Goal: Transaction & Acquisition: Purchase product/service

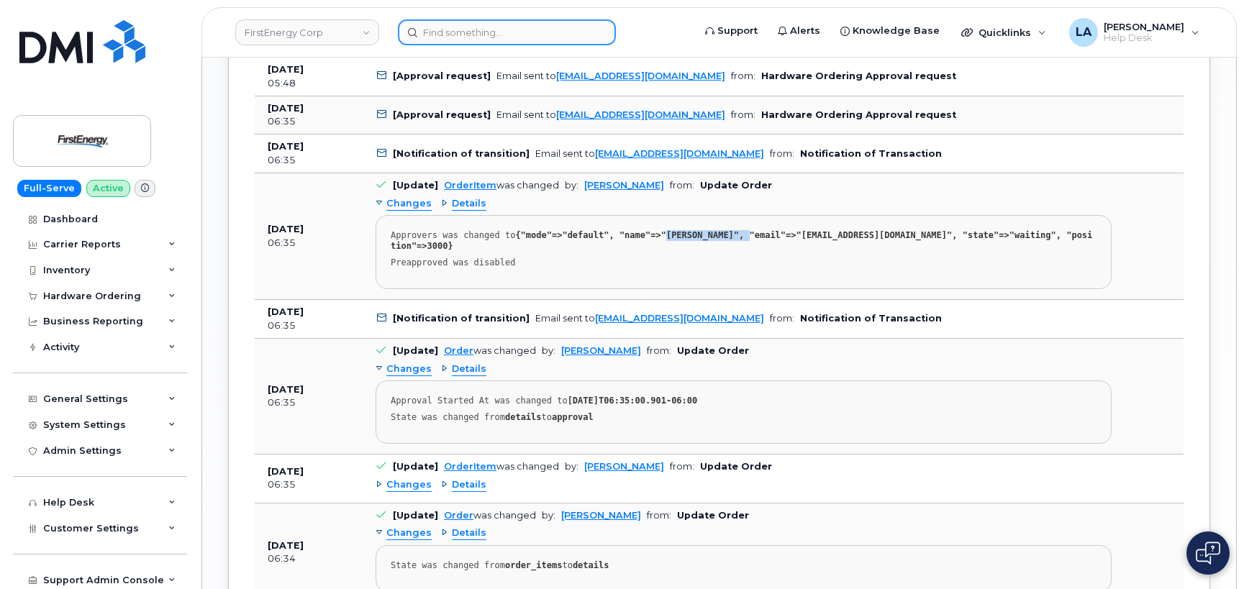
scroll to position [4, 0]
click at [448, 38] on input at bounding box center [507, 32] width 218 height 26
paste input "[PHONE_NUMBER]"
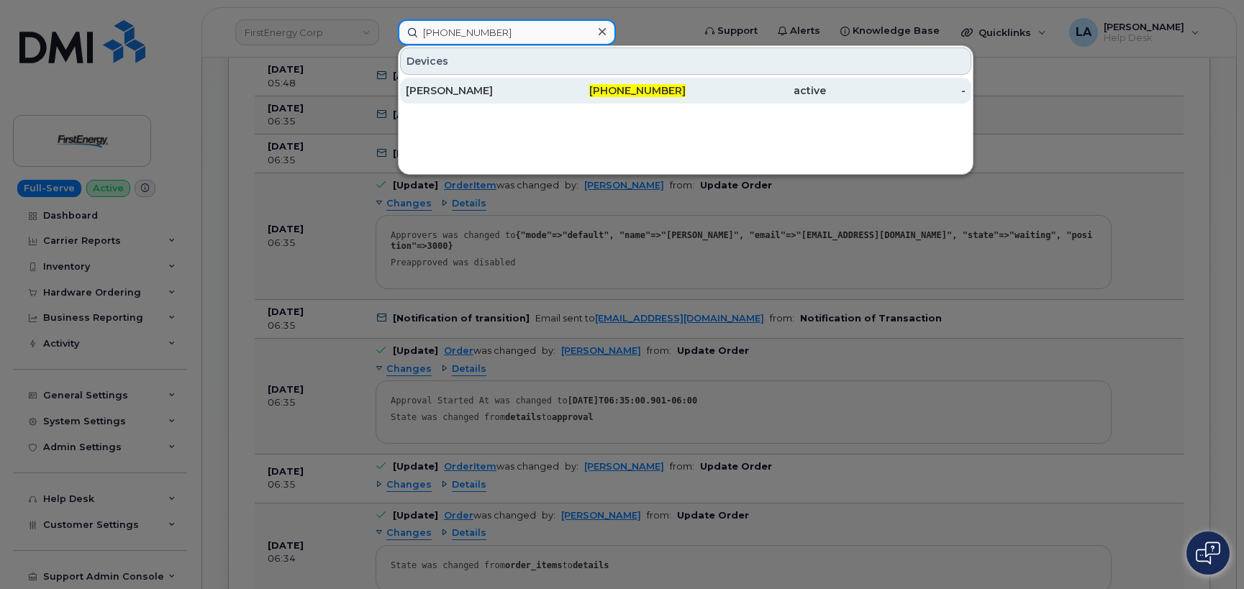
type input "[PHONE_NUMBER]"
click at [461, 94] on div "[PERSON_NAME]" at bounding box center [476, 90] width 140 height 14
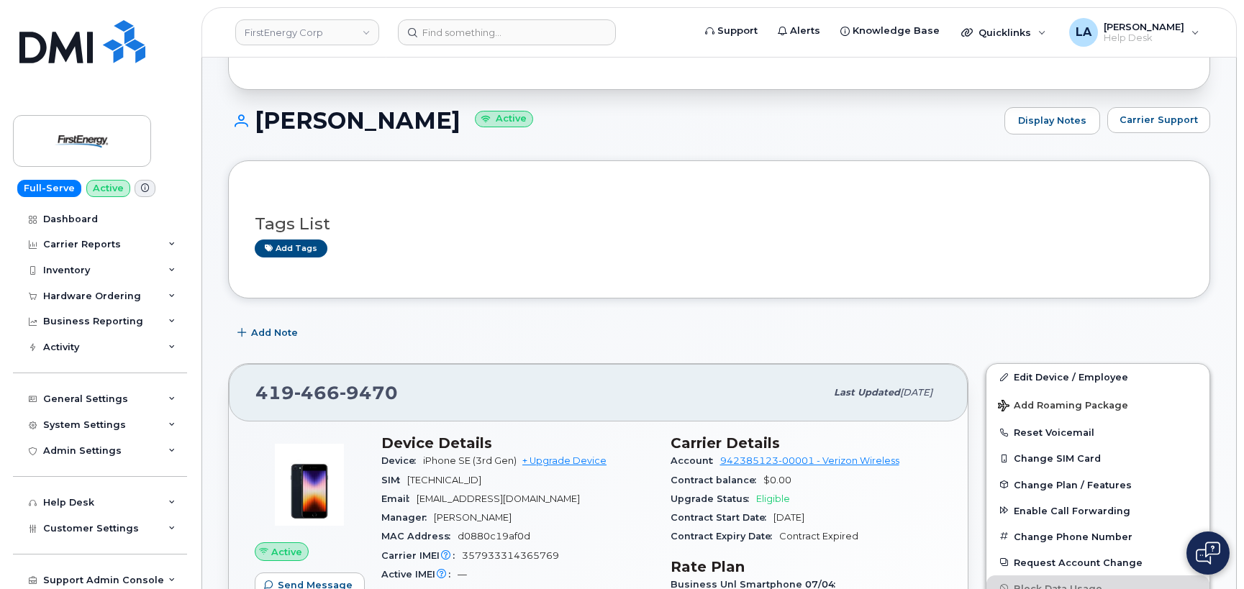
scroll to position [120, 0]
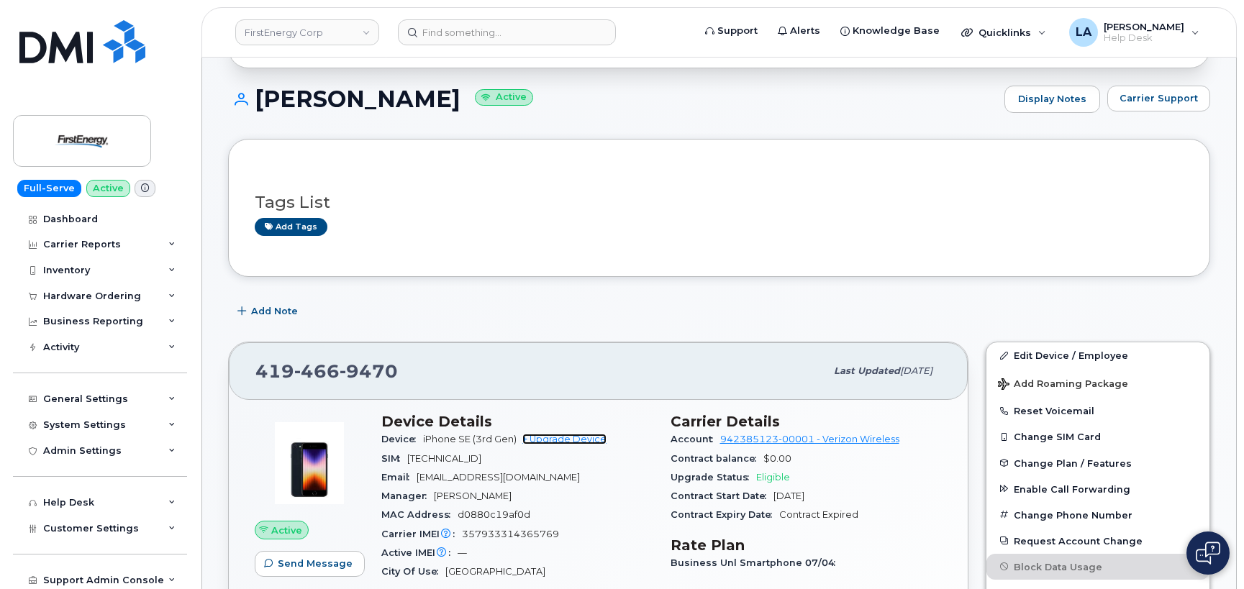
click at [580, 438] on link "+ Upgrade Device" at bounding box center [564, 439] width 84 height 11
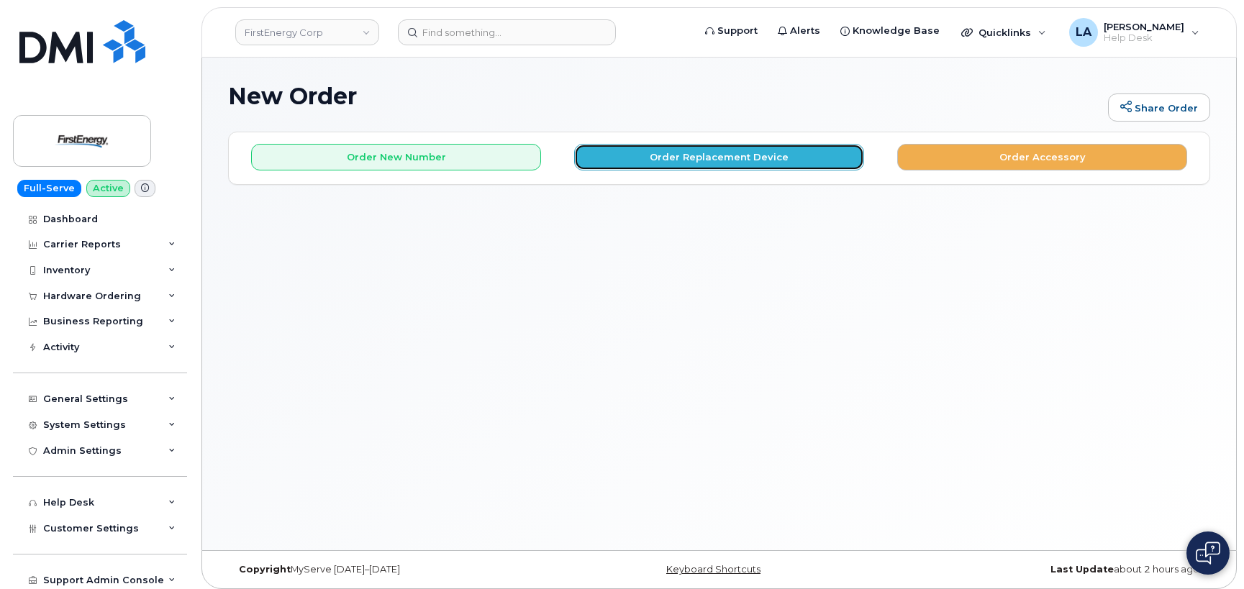
click at [799, 146] on button "Order Replacement Device" at bounding box center [719, 157] width 290 height 27
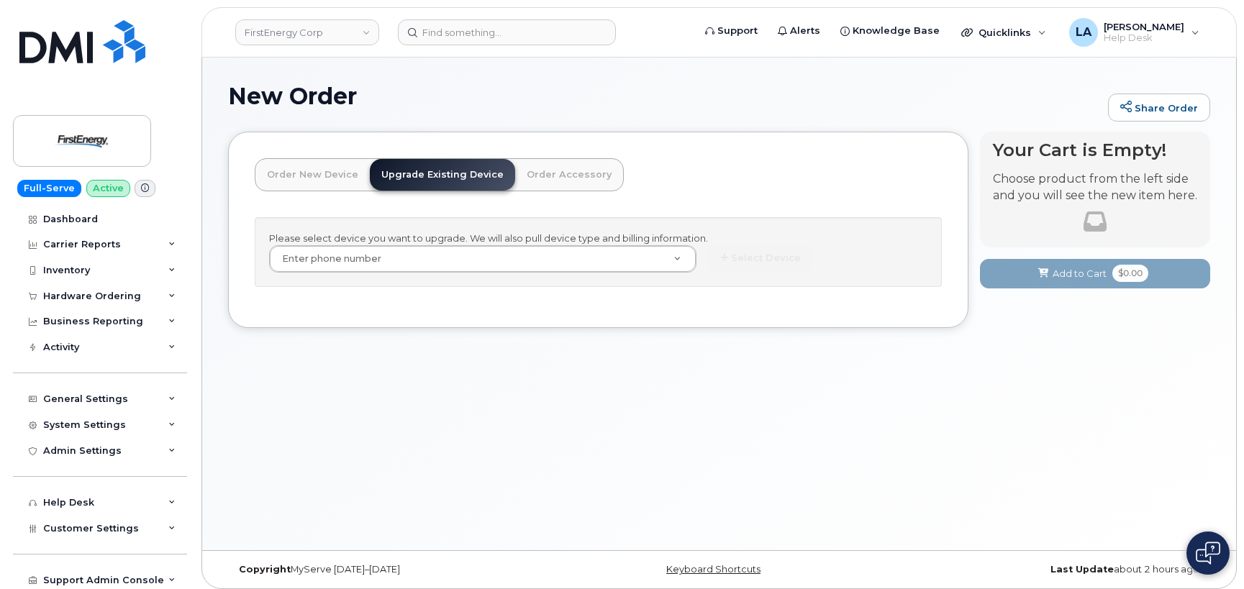
click at [466, 244] on div "Please select device you want to upgrade. We will also pull device type and bil…" at bounding box center [598, 252] width 687 height 70
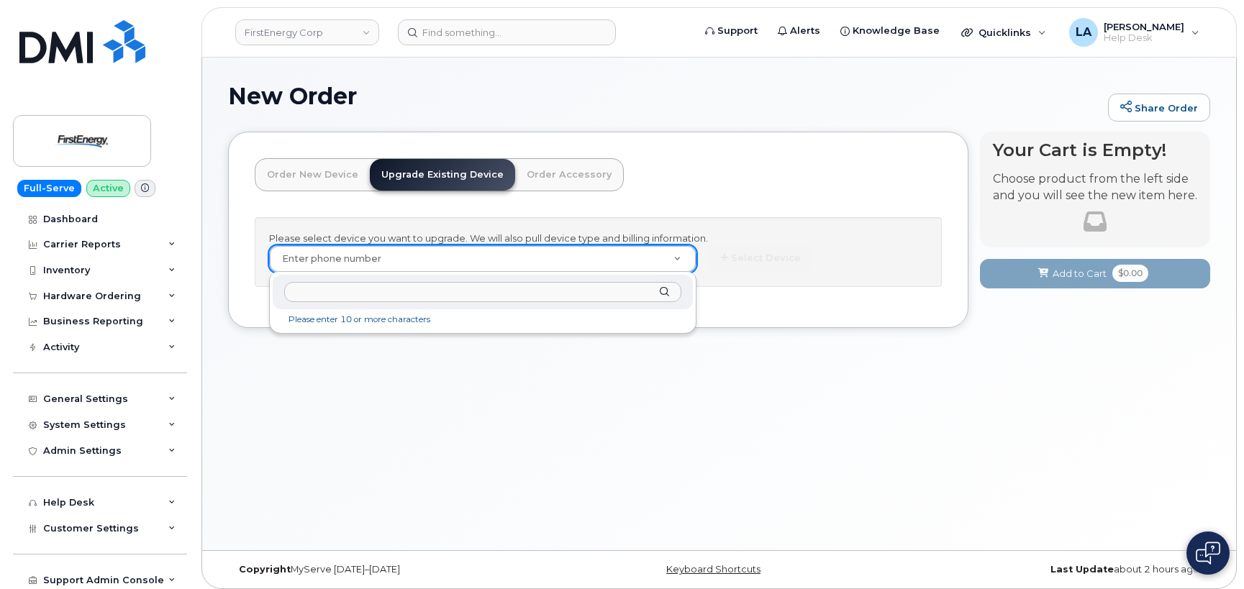
click at [461, 288] on input "text" at bounding box center [482, 292] width 397 height 21
click at [427, 294] on input "text" at bounding box center [482, 292] width 397 height 21
paste input "419-466-9470"
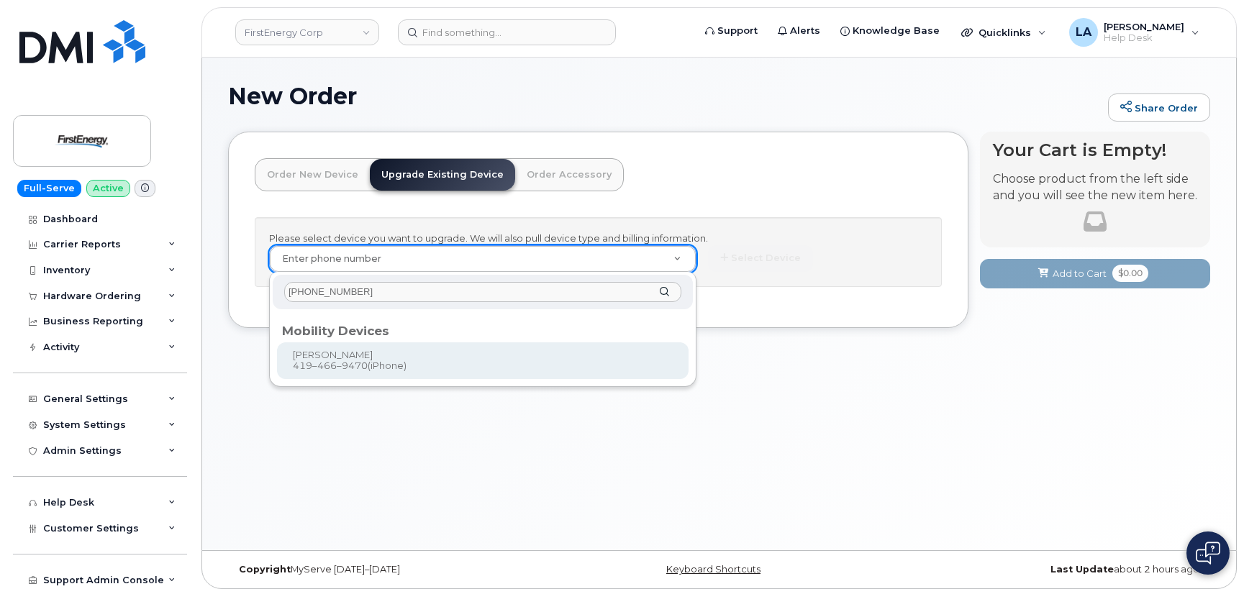
type input "419-466-9470"
type input "832434"
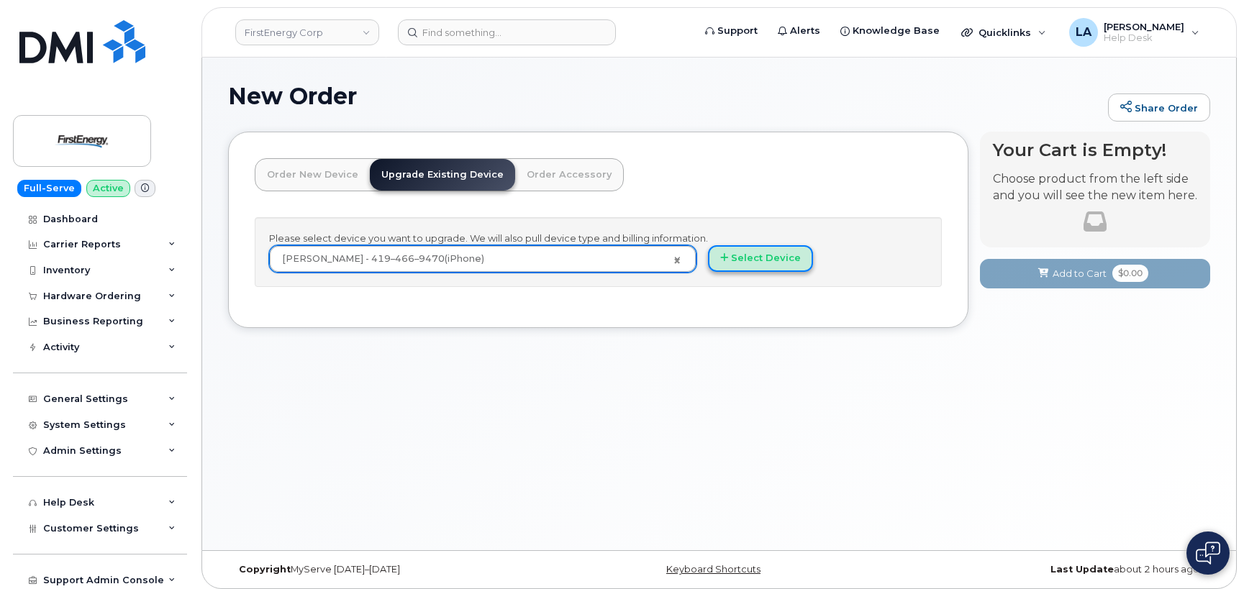
click at [760, 250] on button "Select Device" at bounding box center [760, 258] width 105 height 27
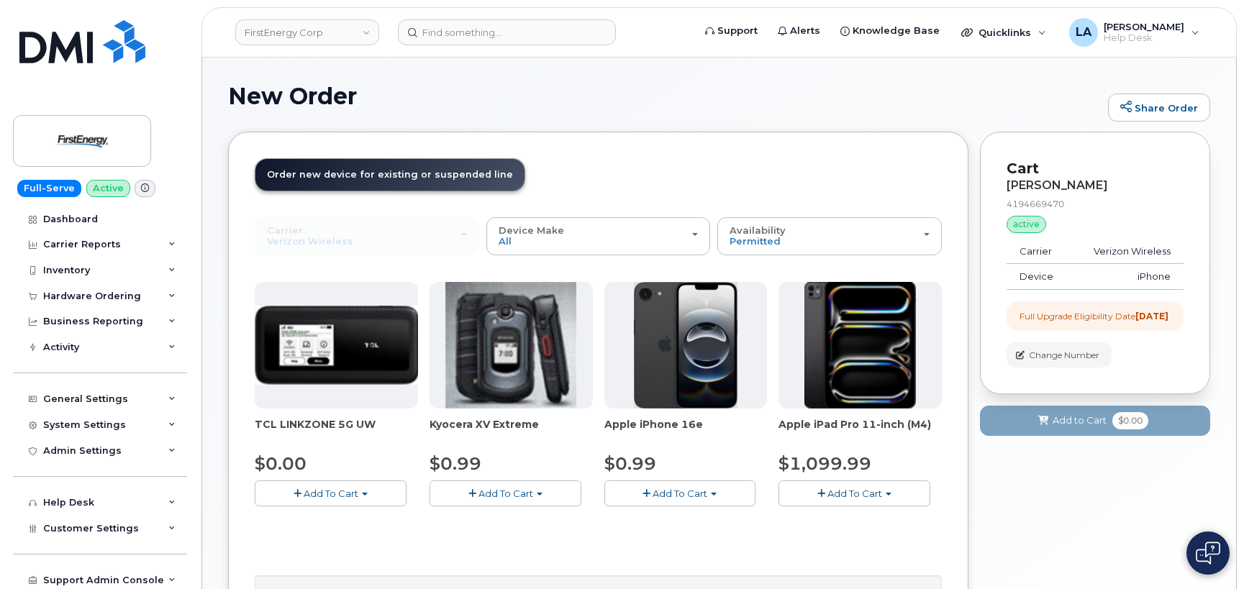
click at [662, 491] on span "Add To Cart" at bounding box center [679, 494] width 55 height 12
click at [634, 510] on ul "$0.99 - 2 Year Upgrade" at bounding box center [677, 520] width 146 height 25
click at [685, 492] on span "Add To Cart" at bounding box center [679, 494] width 55 height 12
click at [675, 521] on link "$0.99 - 2 Year Upgrade" at bounding box center [677, 520] width 139 height 18
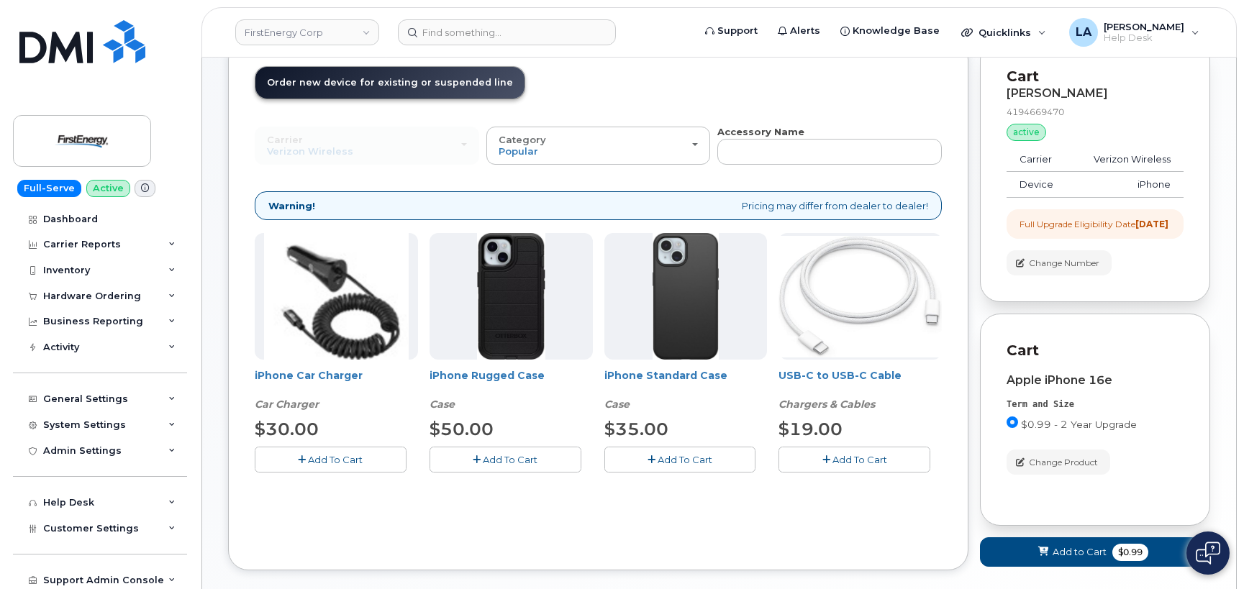
scroll to position [96, 0]
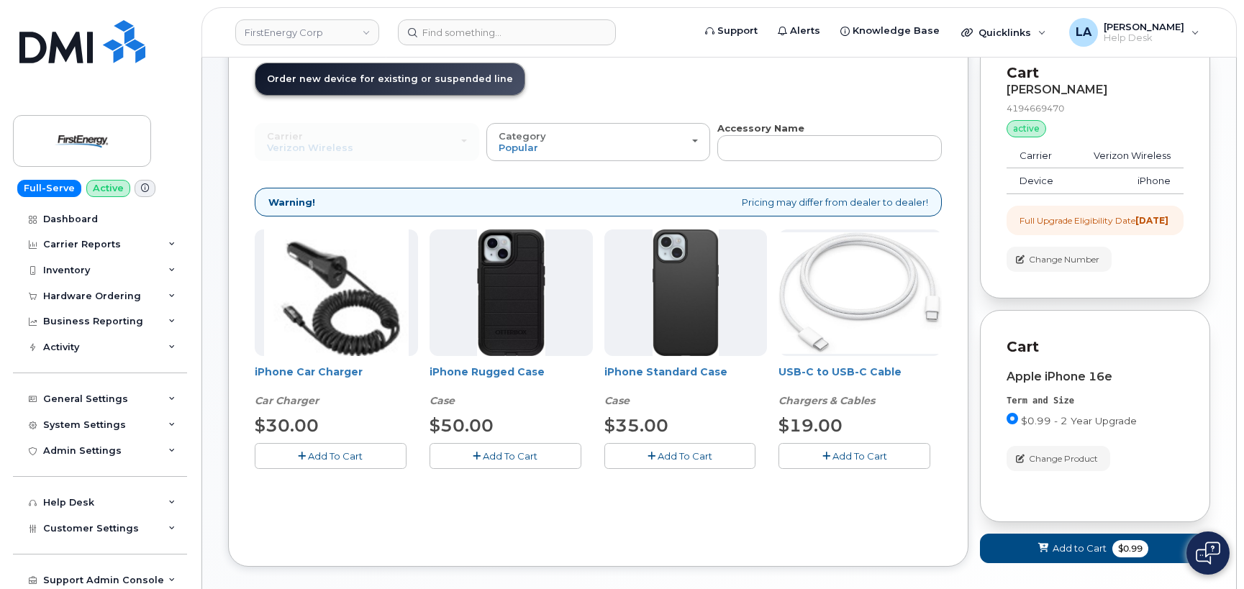
click at [366, 458] on button "Add To Cart" at bounding box center [331, 455] width 152 height 25
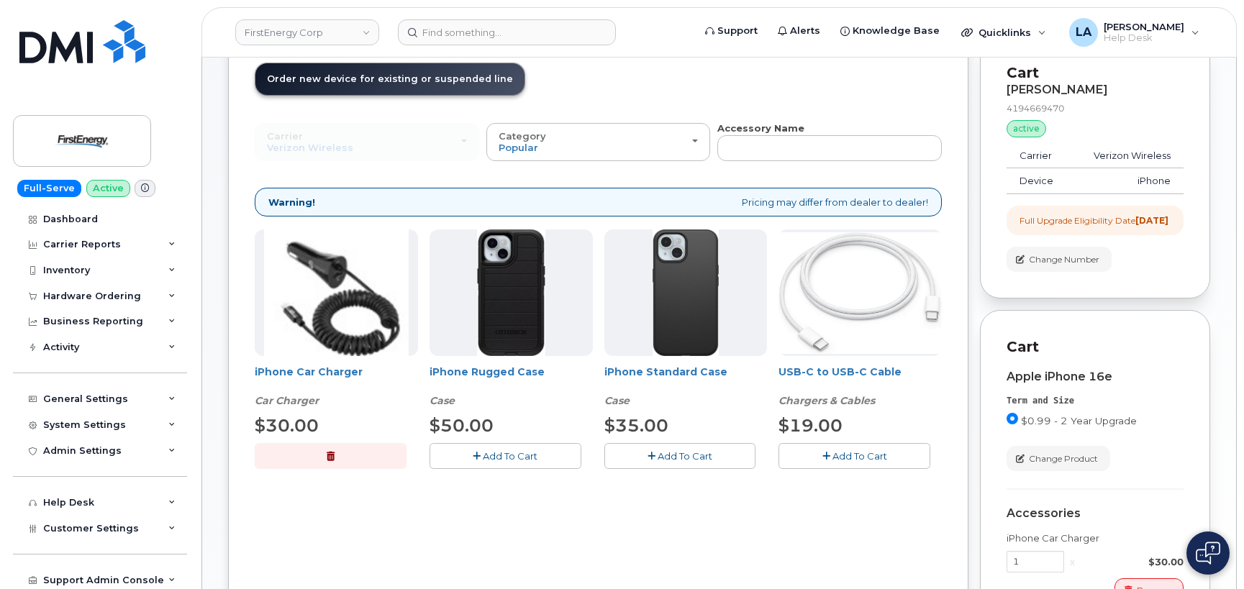
click at [840, 455] on span "Add To Cart" at bounding box center [859, 456] width 55 height 12
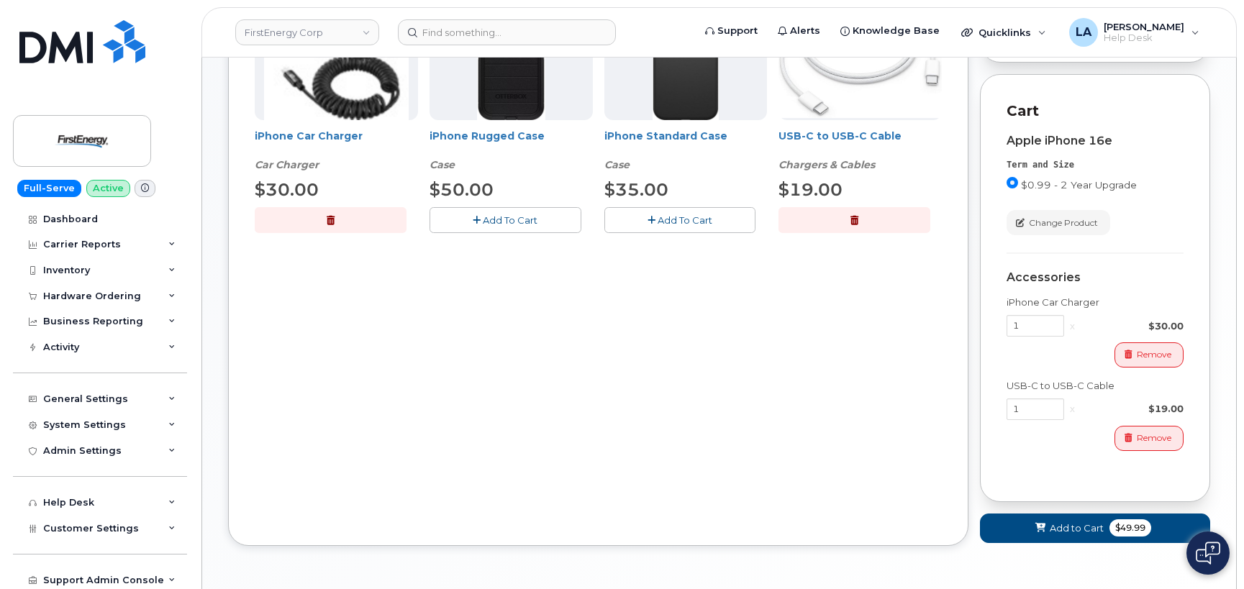
scroll to position [336, 0]
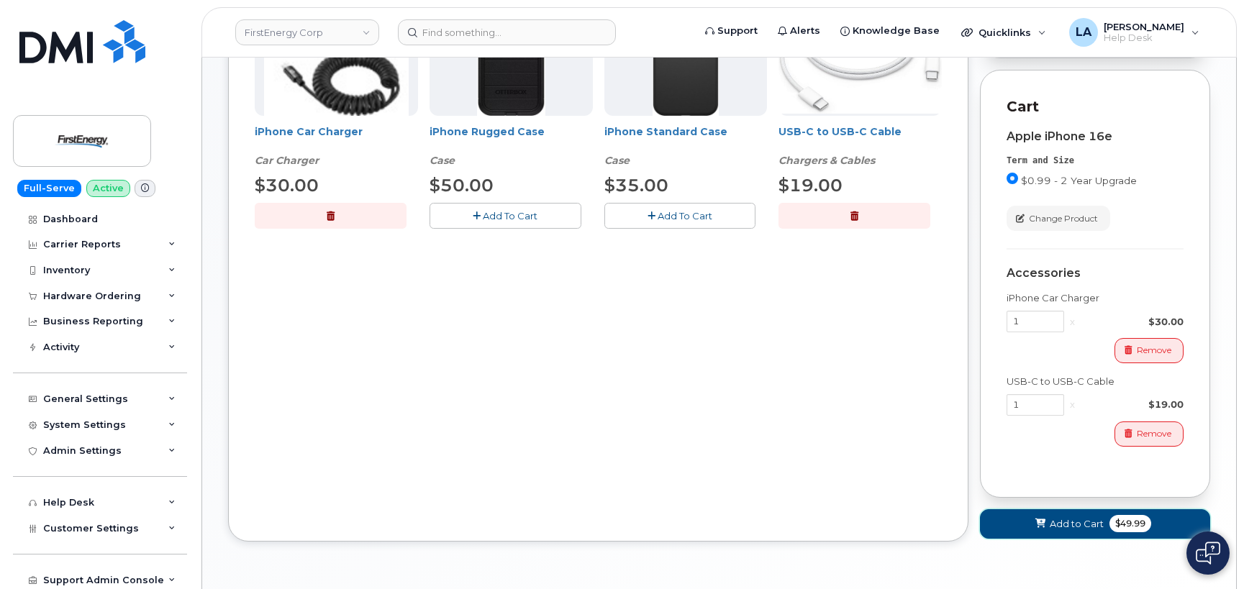
click at [1050, 531] on span "Add to Cart" at bounding box center [1076, 524] width 54 height 14
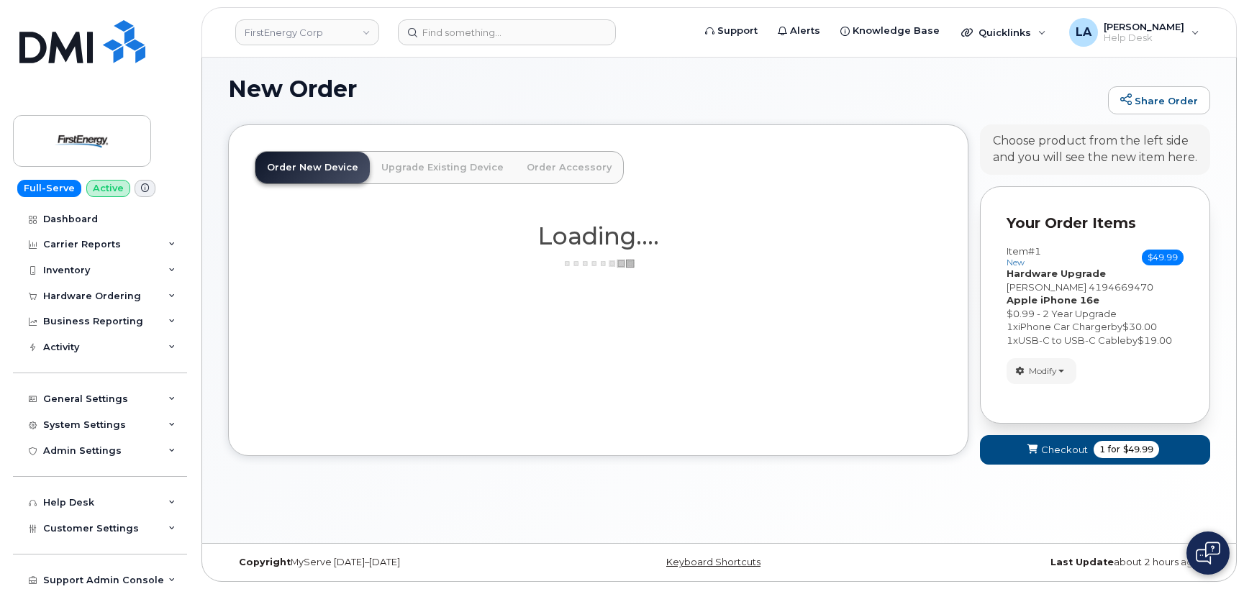
scroll to position [7, 0]
click at [1056, 459] on button "Checkout 1 for $49.99" at bounding box center [1095, 449] width 230 height 29
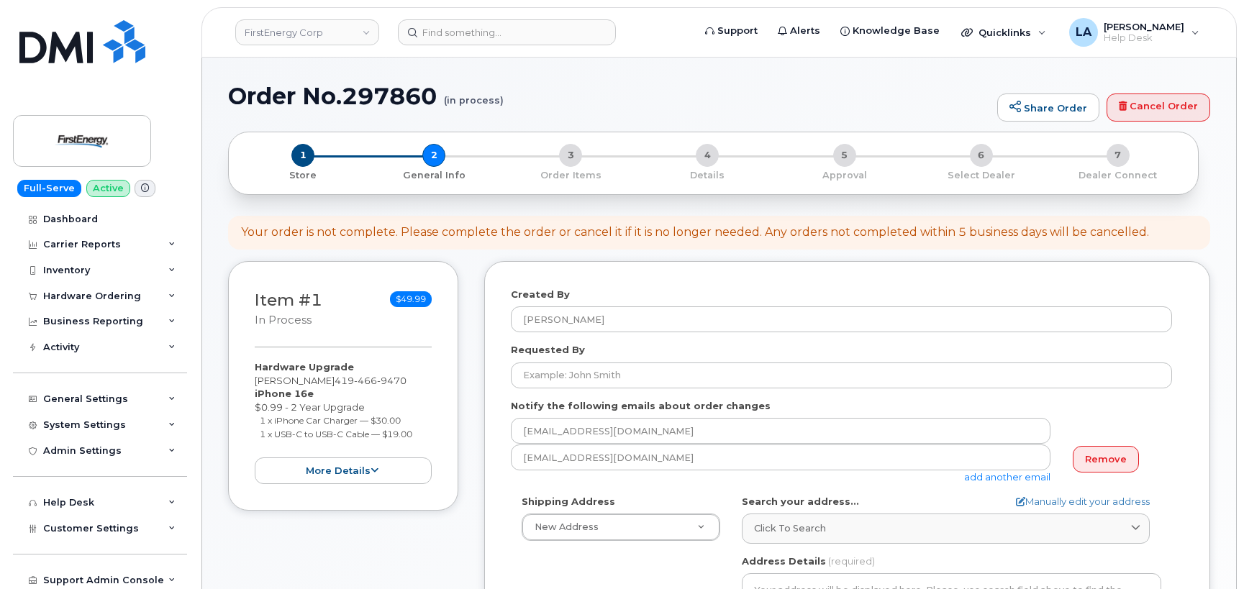
select select
click at [1113, 458] on link "Remove" at bounding box center [1105, 459] width 66 height 27
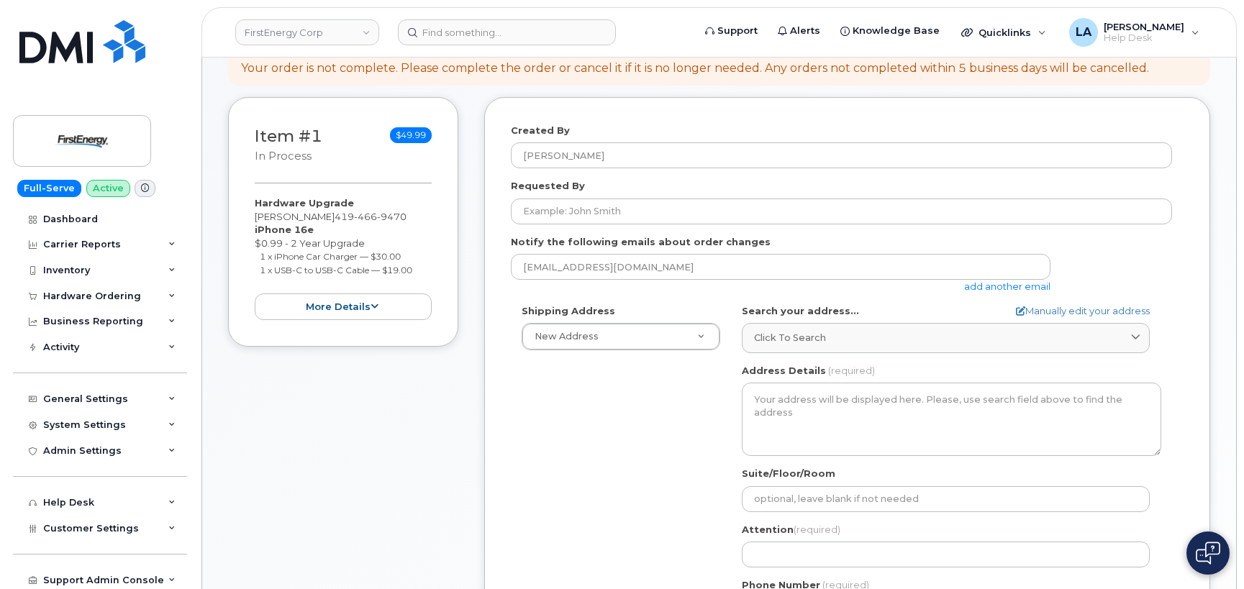
scroll to position [192, 0]
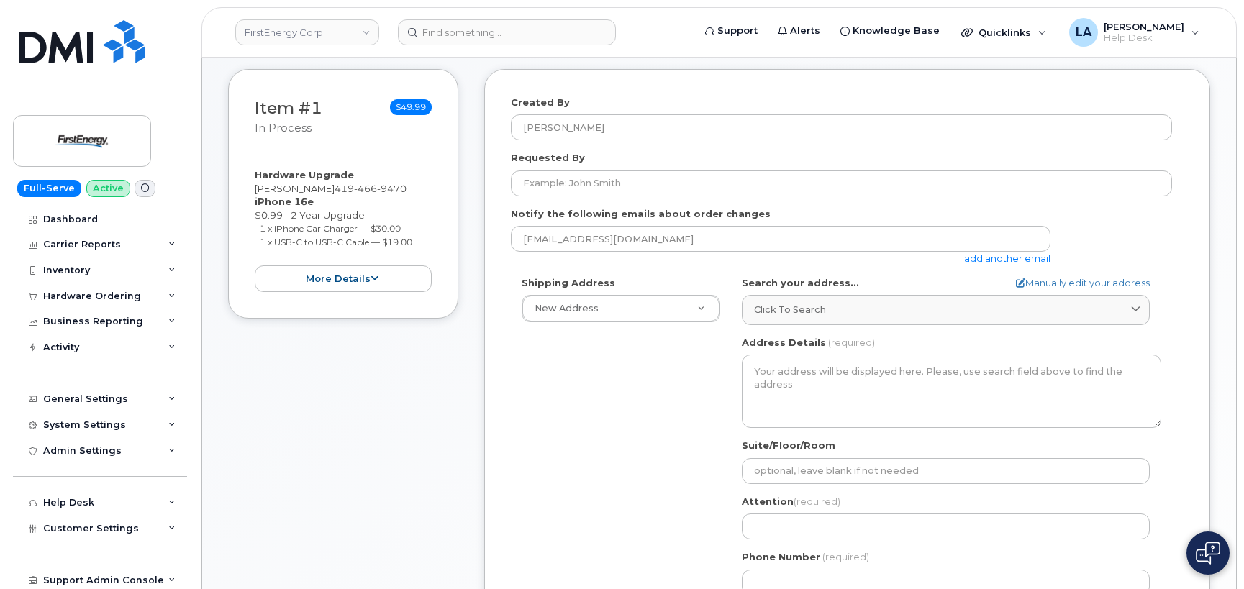
drag, startPoint x: 340, startPoint y: 188, endPoint x: 247, endPoint y: 183, distance: 93.0
click at [247, 183] on div "Item #1 in process $49.99 Hardware Upgrade CARLOS A LOPEZ 419 466 9470 iPhone 1…" at bounding box center [343, 194] width 230 height 250
copy div "[PERSON_NAME]"
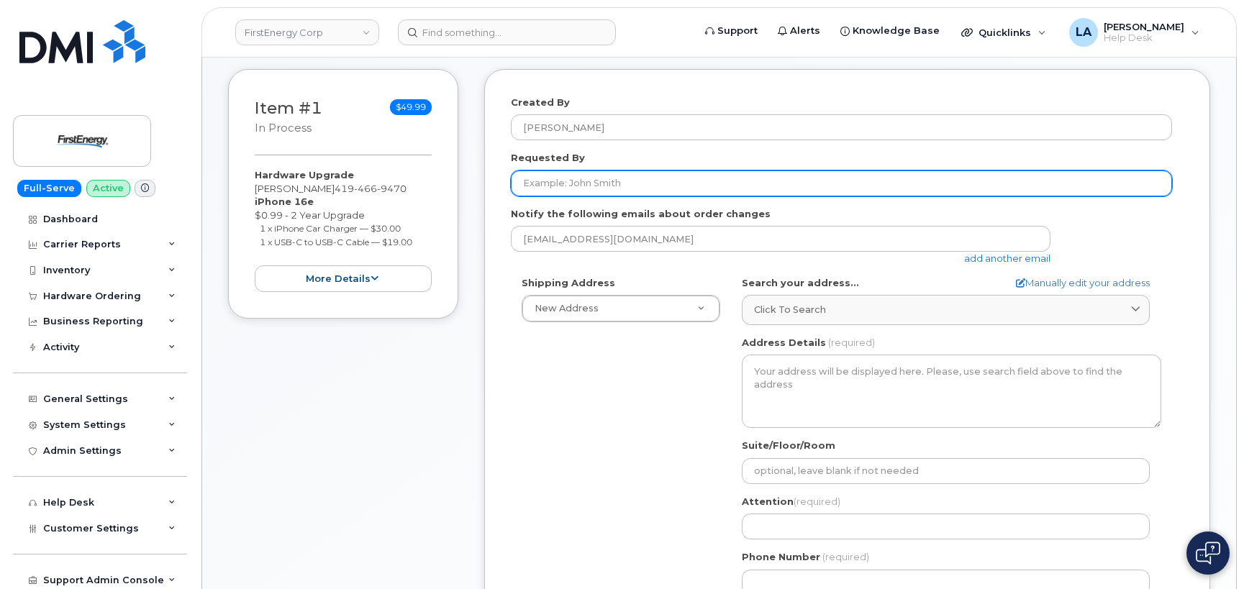
click at [620, 189] on input "Requested By" at bounding box center [841, 183] width 661 height 26
paste input "[PERSON_NAME]"
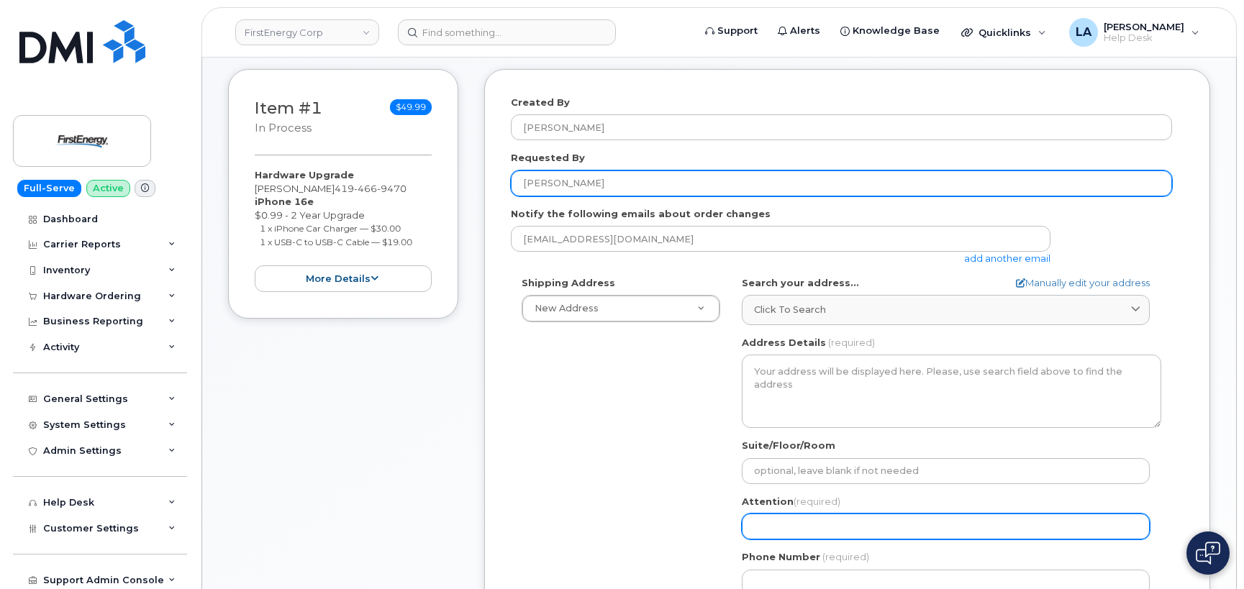
type input "[PERSON_NAME]"
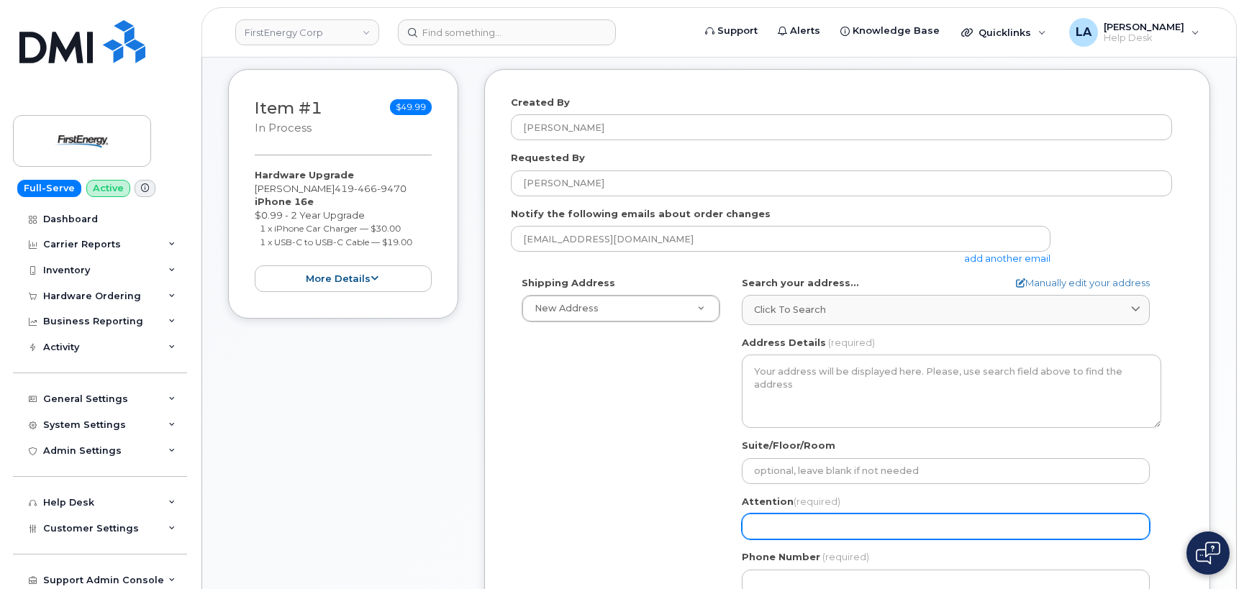
click at [803, 525] on input "Attention (required)" at bounding box center [946, 527] width 408 height 26
paste input "[PERSON_NAME]"
select select
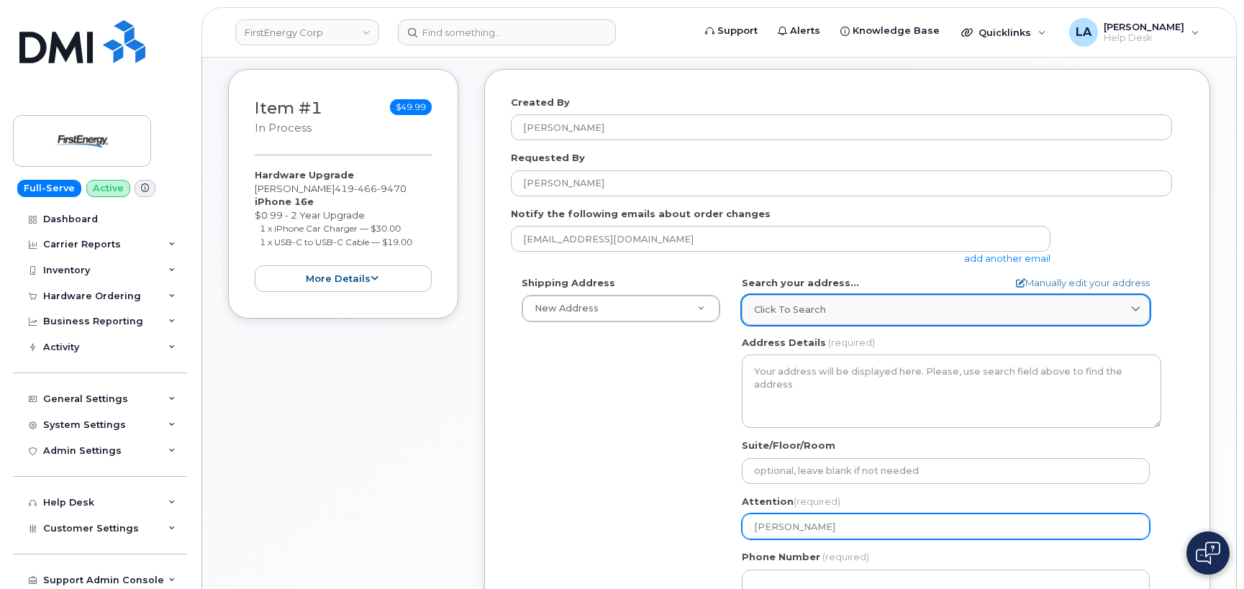
type input "[PERSON_NAME]"
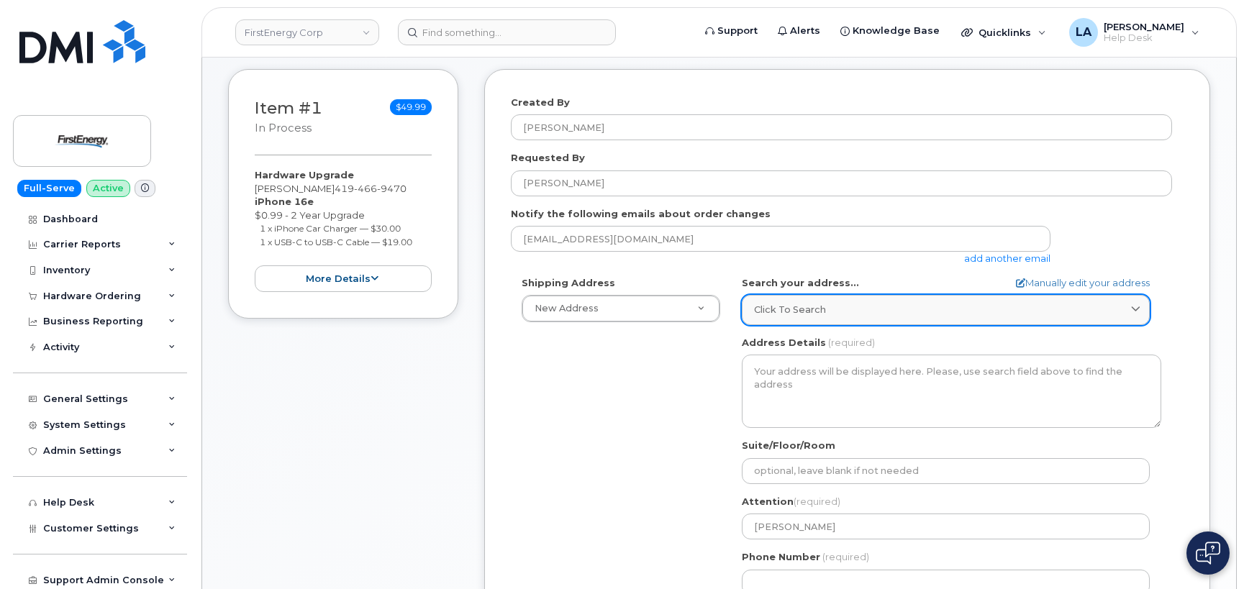
click at [888, 306] on div "Click to search" at bounding box center [945, 310] width 383 height 14
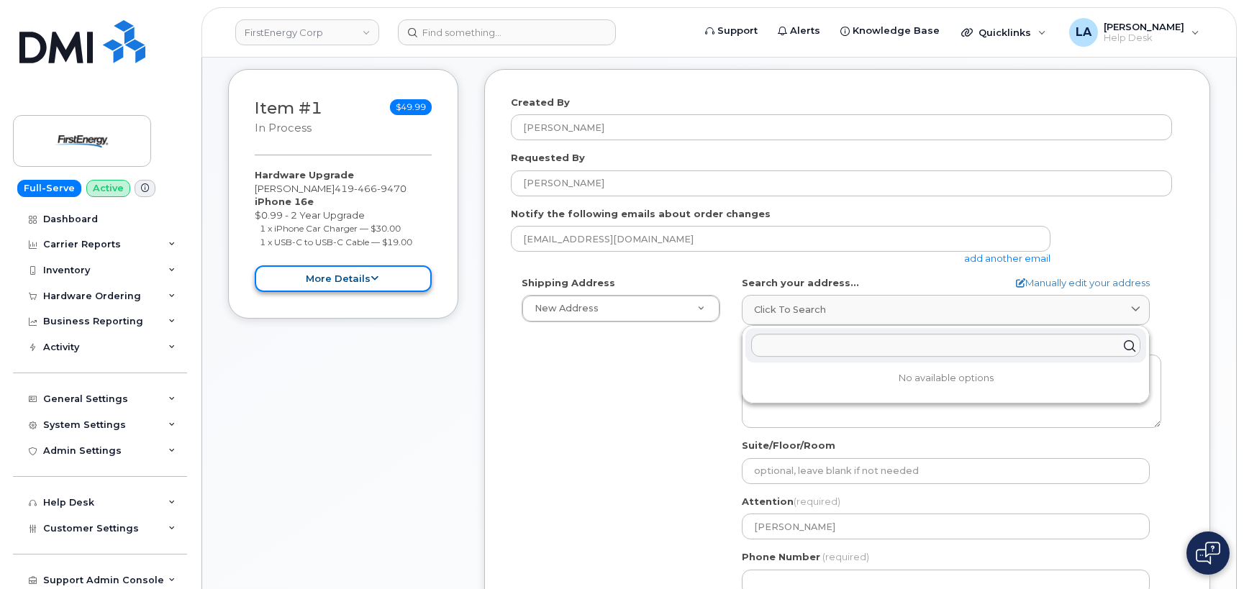
click at [363, 282] on button "more details" at bounding box center [343, 278] width 177 height 27
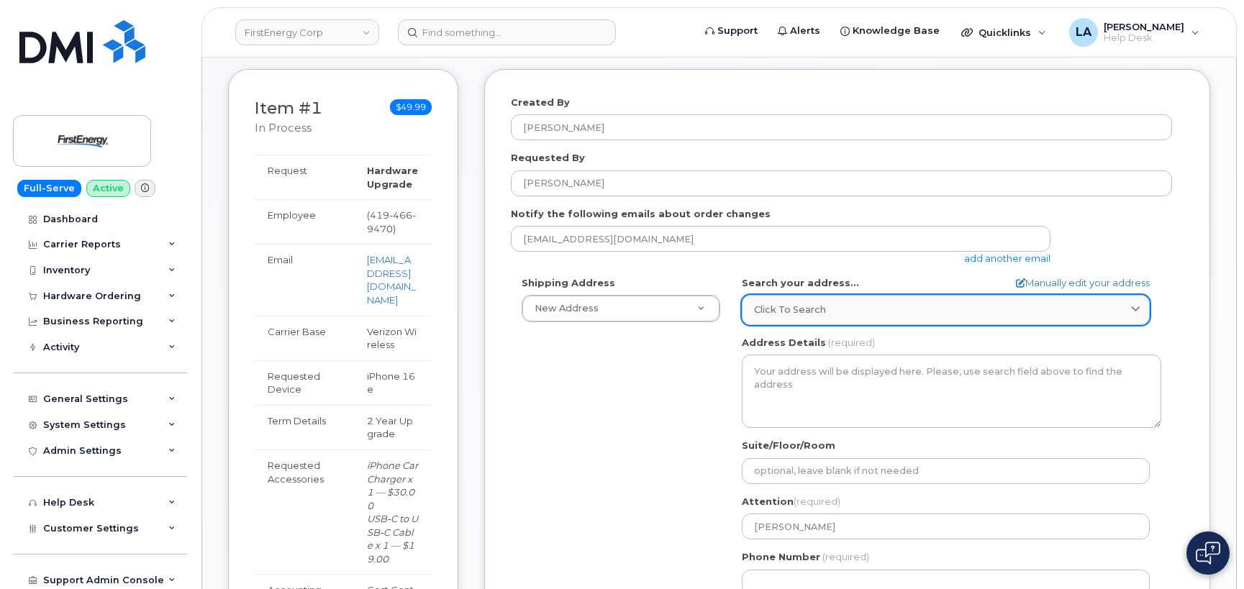
click at [860, 310] on div "Click to search" at bounding box center [945, 310] width 383 height 14
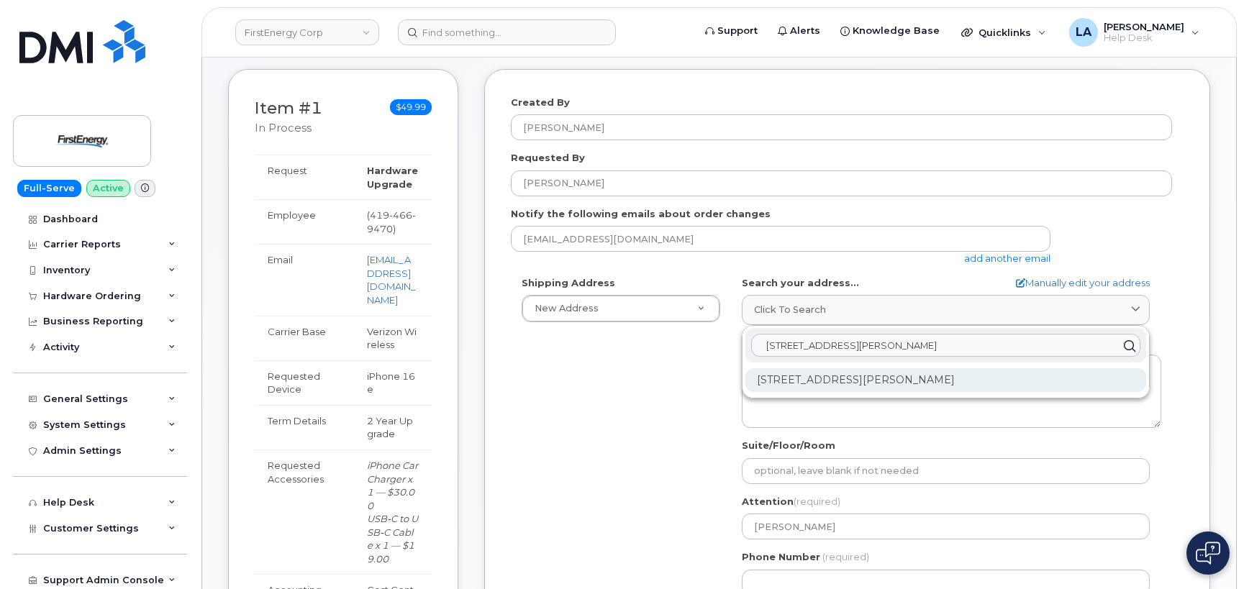
type input "2508 w perkins ave"
click at [936, 378] on div "2508 W Perkins Ave Sandusky OH 44870-1917" at bounding box center [945, 380] width 401 height 24
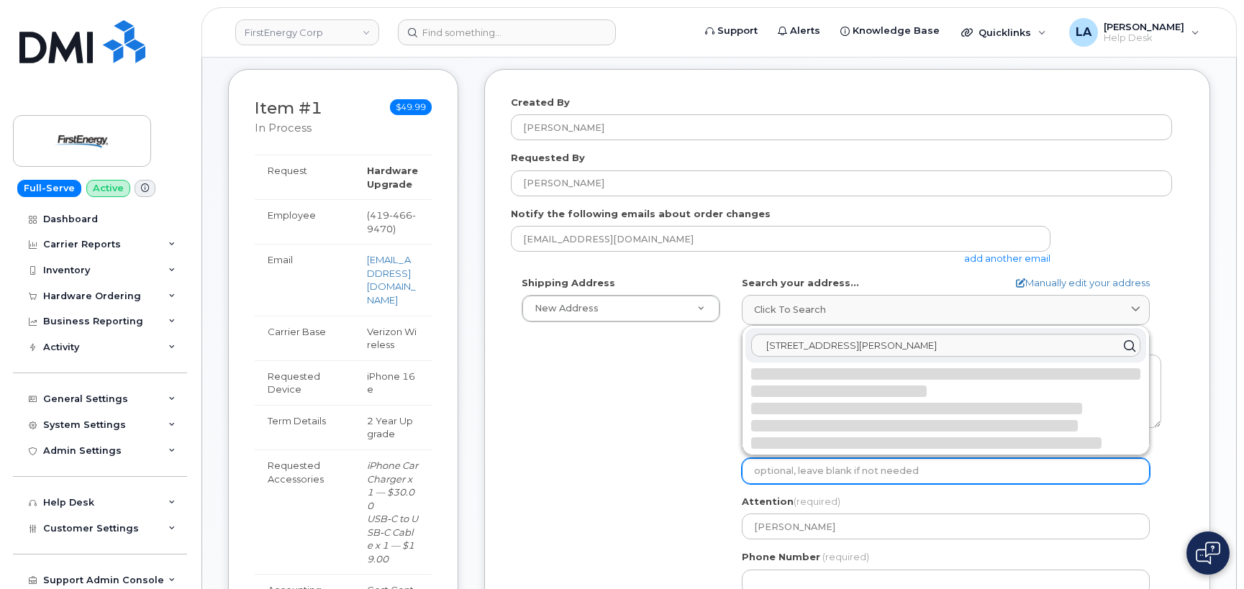
select select
type textarea "2508 W Perkins Ave SANDUSKY OH 44870-1917 UNITED STATES"
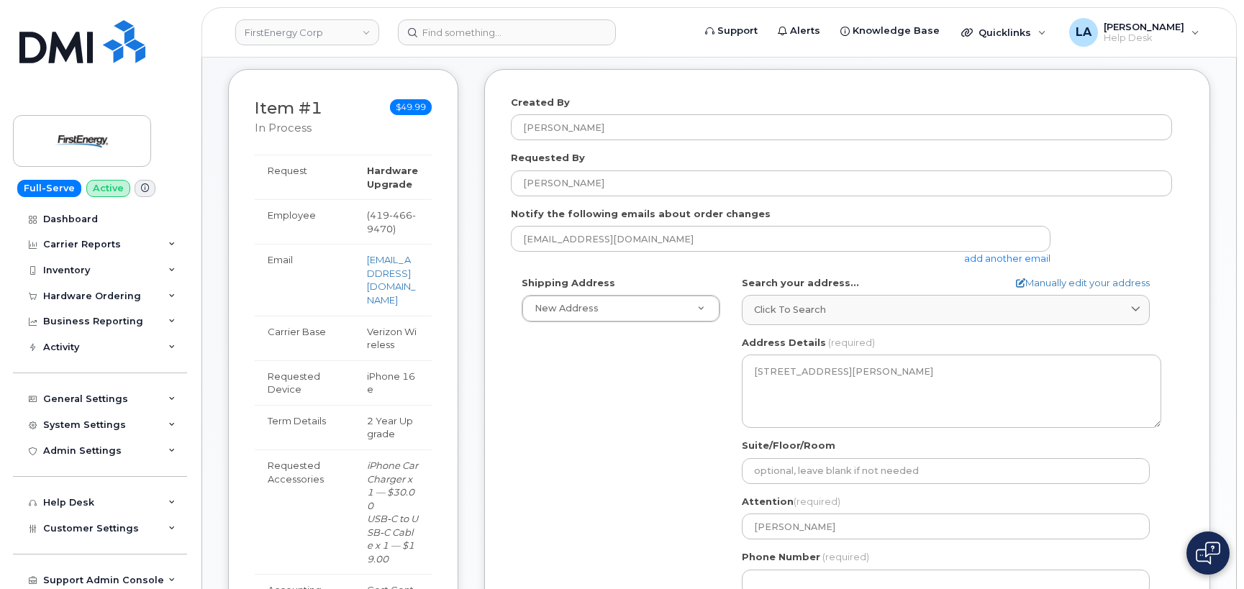
click at [632, 445] on div "Shipping Address New Address New Address 3601 Ridge Rd 543 Lake Rd 14 N Shue St…" at bounding box center [841, 441] width 661 height 330
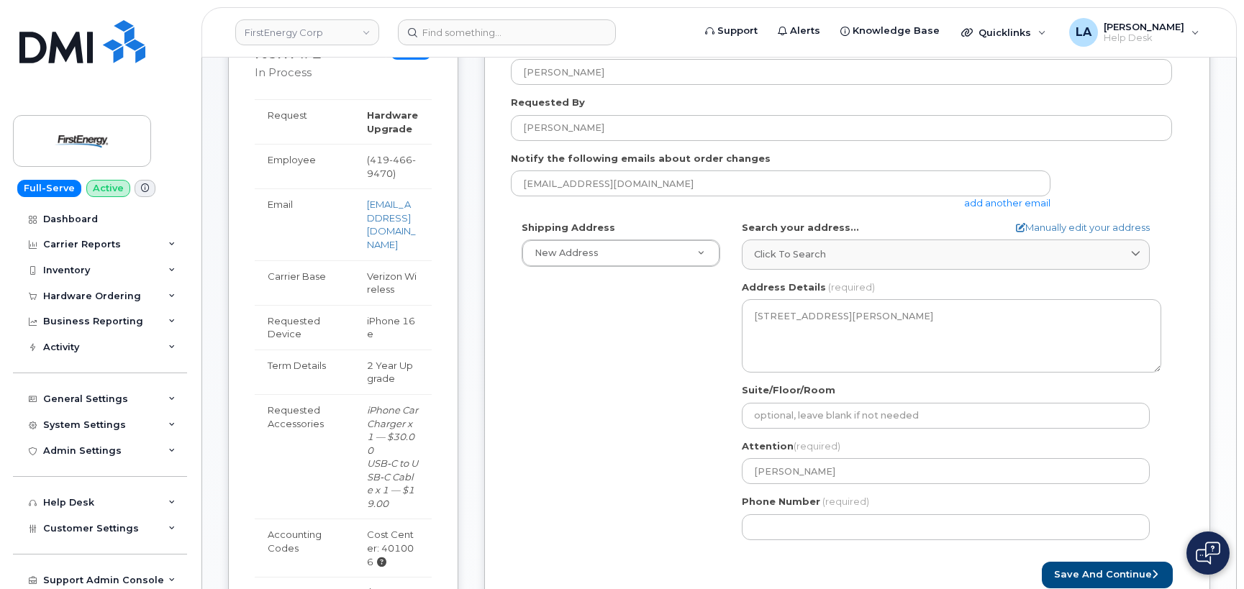
scroll to position [264, 0]
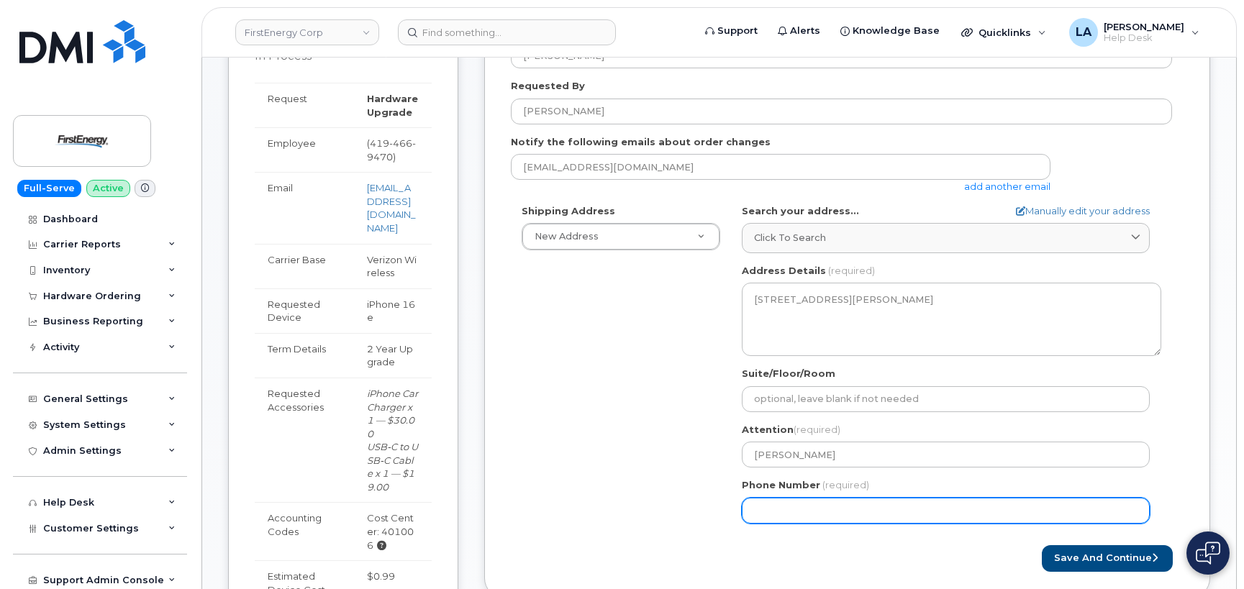
click at [802, 503] on input "Phone Number" at bounding box center [946, 511] width 408 height 26
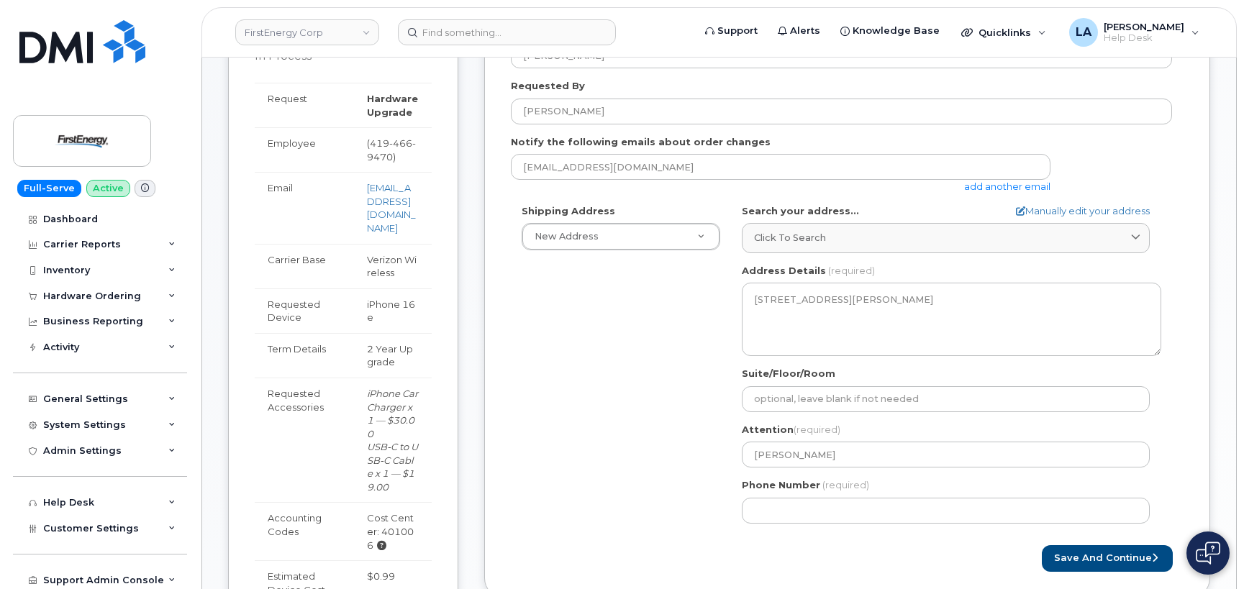
click at [622, 439] on div "Shipping Address New Address New Address 3601 Ridge Rd 543 Lake Rd 14 N Shue St…" at bounding box center [841, 369] width 661 height 330
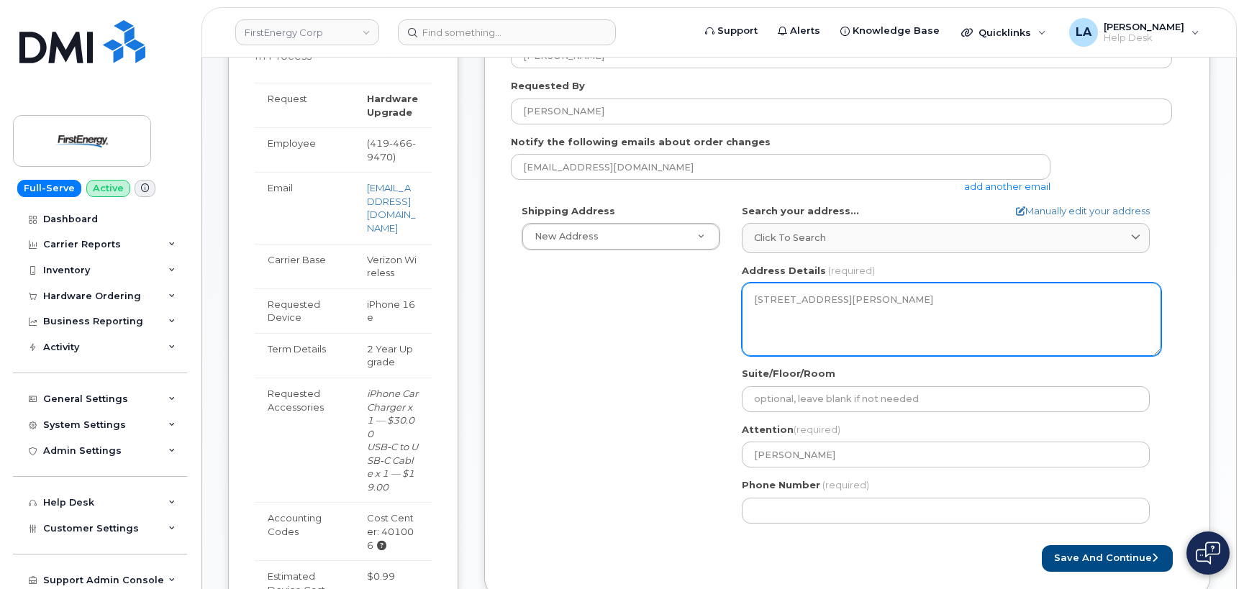
drag, startPoint x: 836, startPoint y: 332, endPoint x: 739, endPoint y: 295, distance: 104.5
click at [739, 295] on div "OH Sandusky Search your address... Manually edit your address Click to search 2…" at bounding box center [951, 369] width 441 height 330
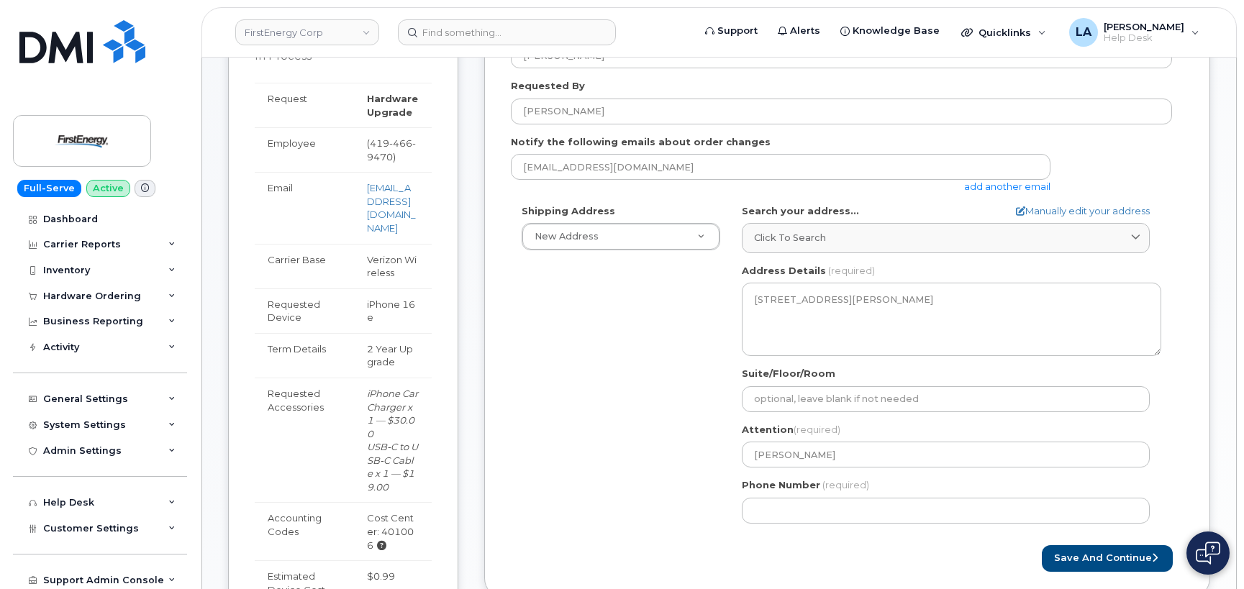
click at [1190, 211] on div "Created By Lanette Aparicio Requested By CARLOS A LOPEZ Notify the following em…" at bounding box center [847, 297] width 726 height 601
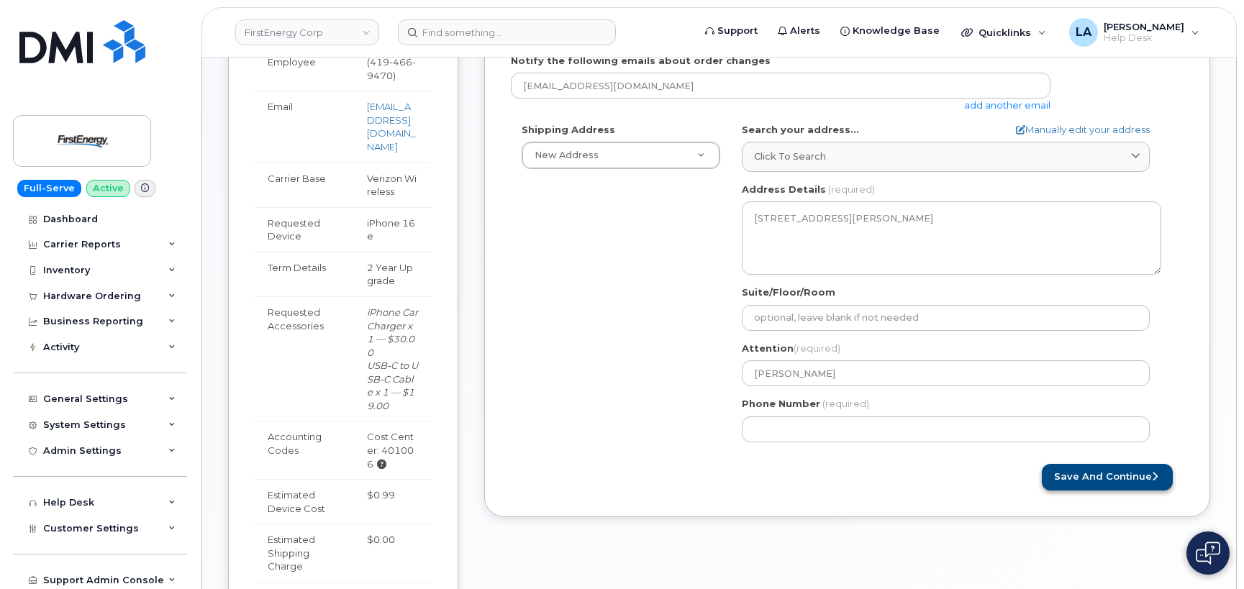
scroll to position [360, 0]
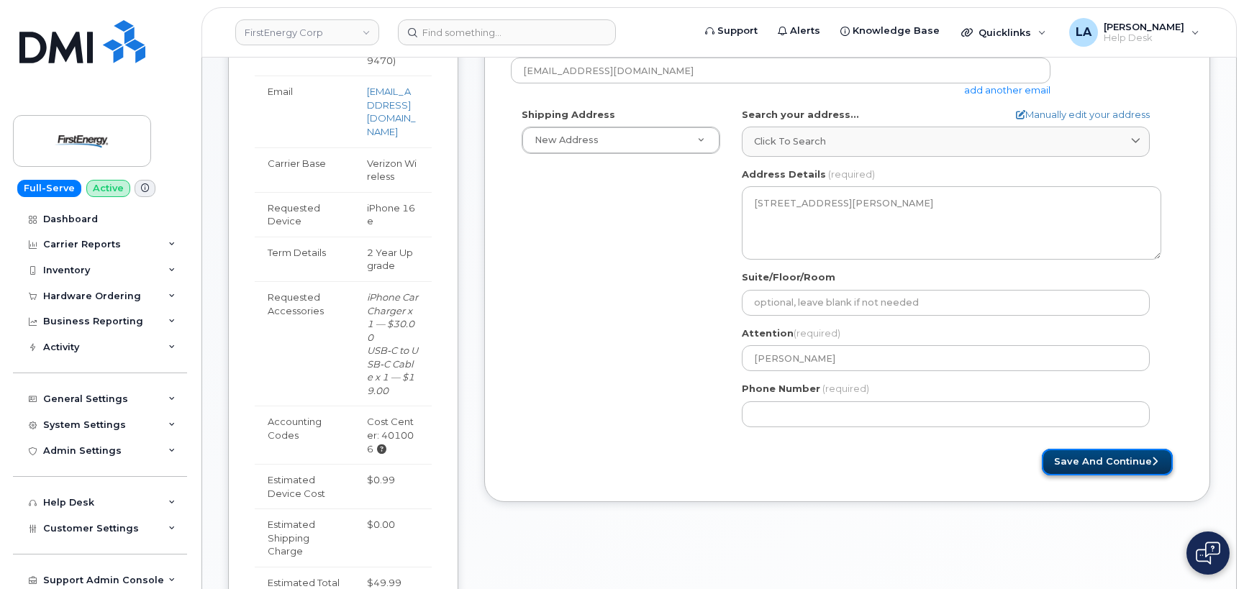
click at [1149, 460] on button "Save and Continue" at bounding box center [1106, 462] width 131 height 27
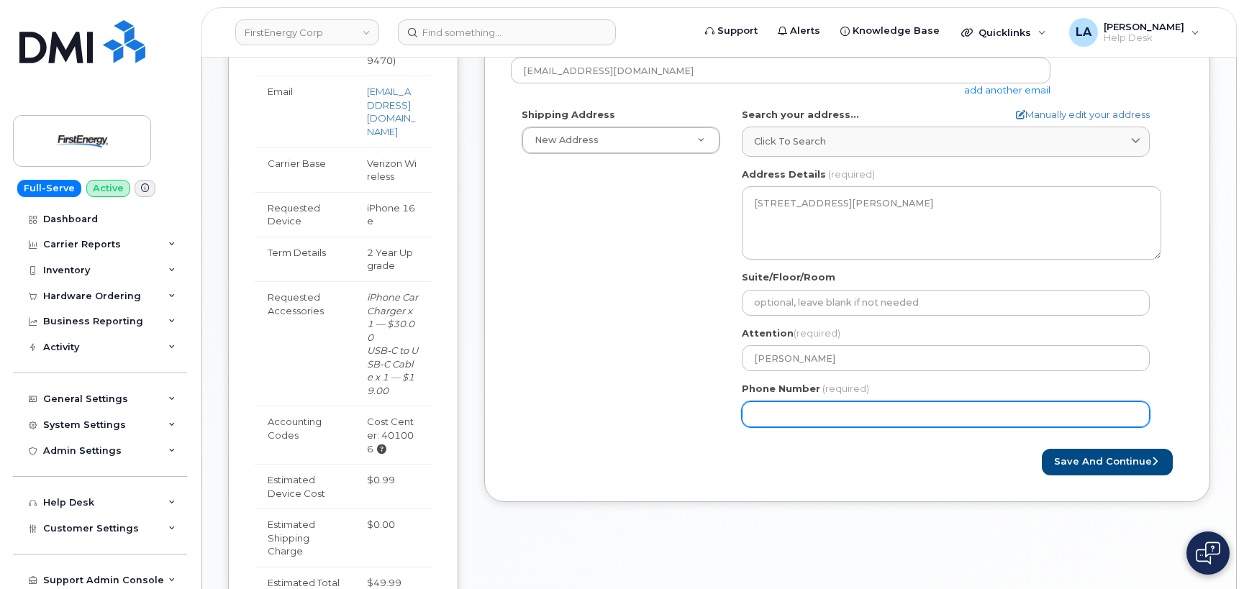
select select
type input "4194669470"
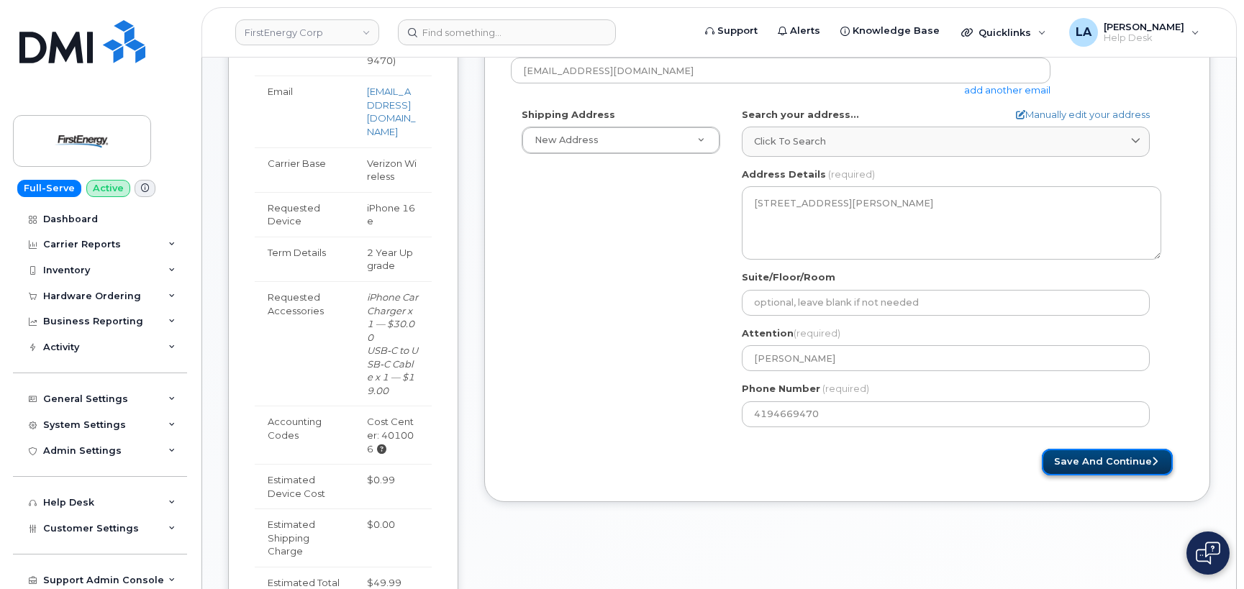
click at [1100, 460] on button "Save and Continue" at bounding box center [1106, 462] width 131 height 27
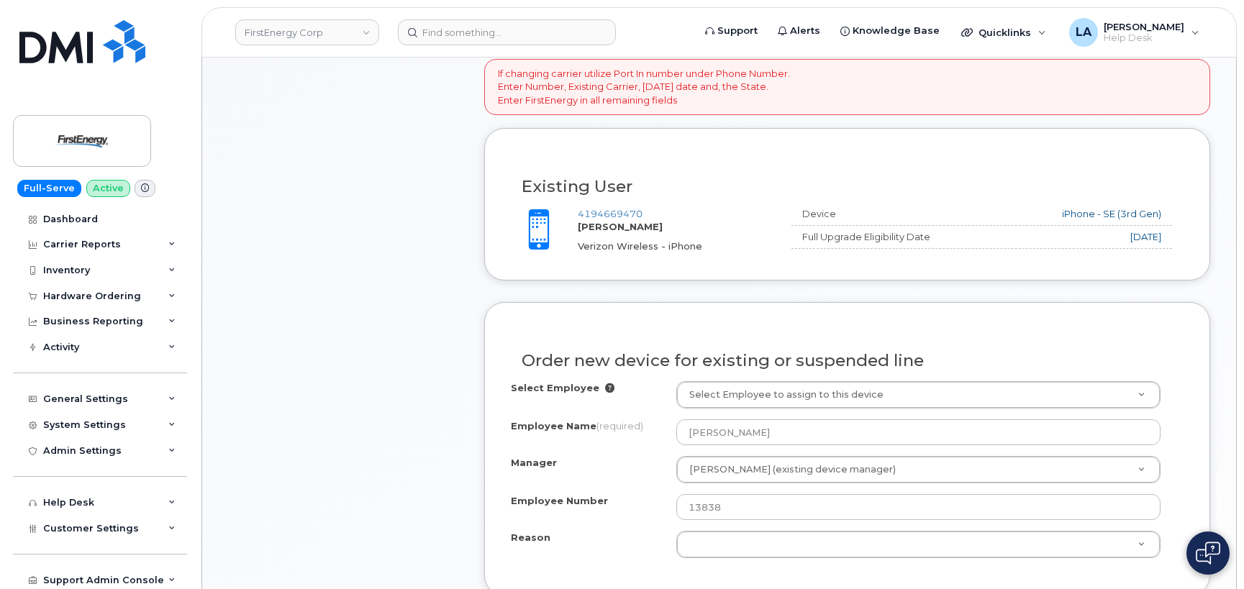
scroll to position [515, 0]
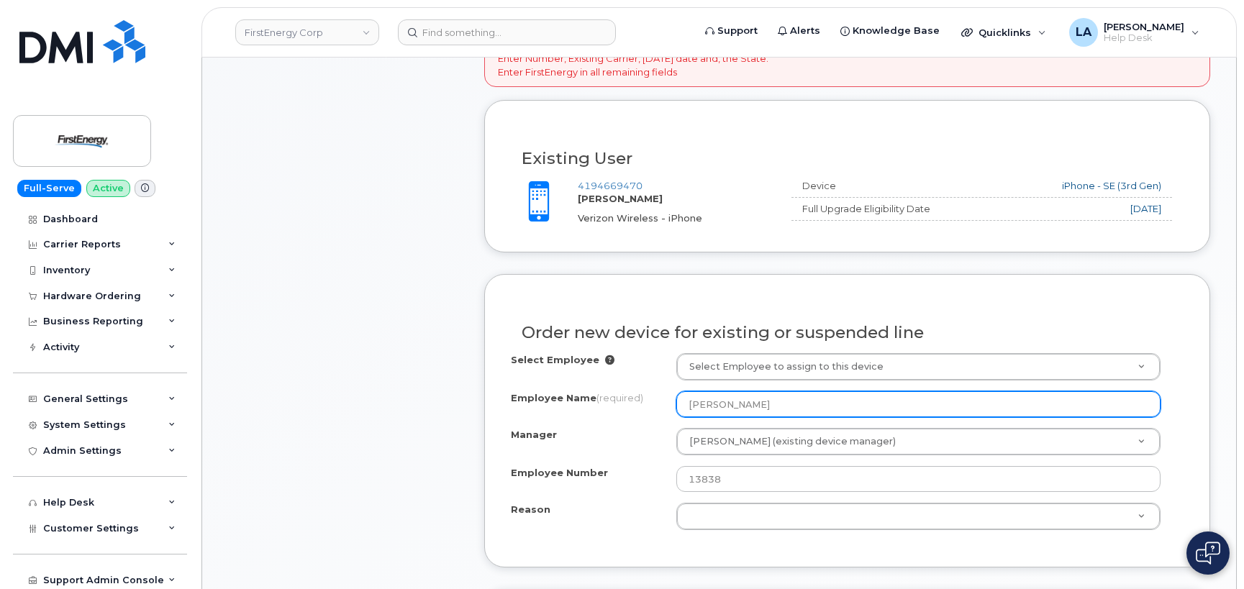
drag, startPoint x: 778, startPoint y: 412, endPoint x: 619, endPoint y: 409, distance: 159.0
click at [624, 411] on div "Employee Name (required) CARLOS A LOPEZ" at bounding box center [847, 404] width 673 height 26
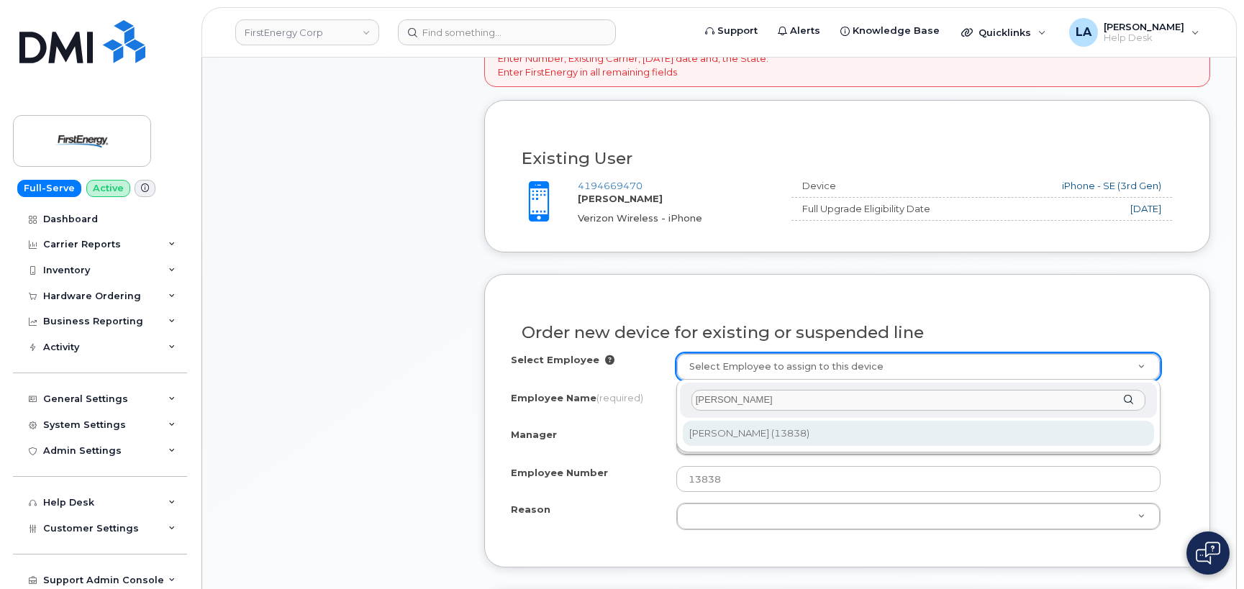
type input "[PERSON_NAME]"
type input "2083189"
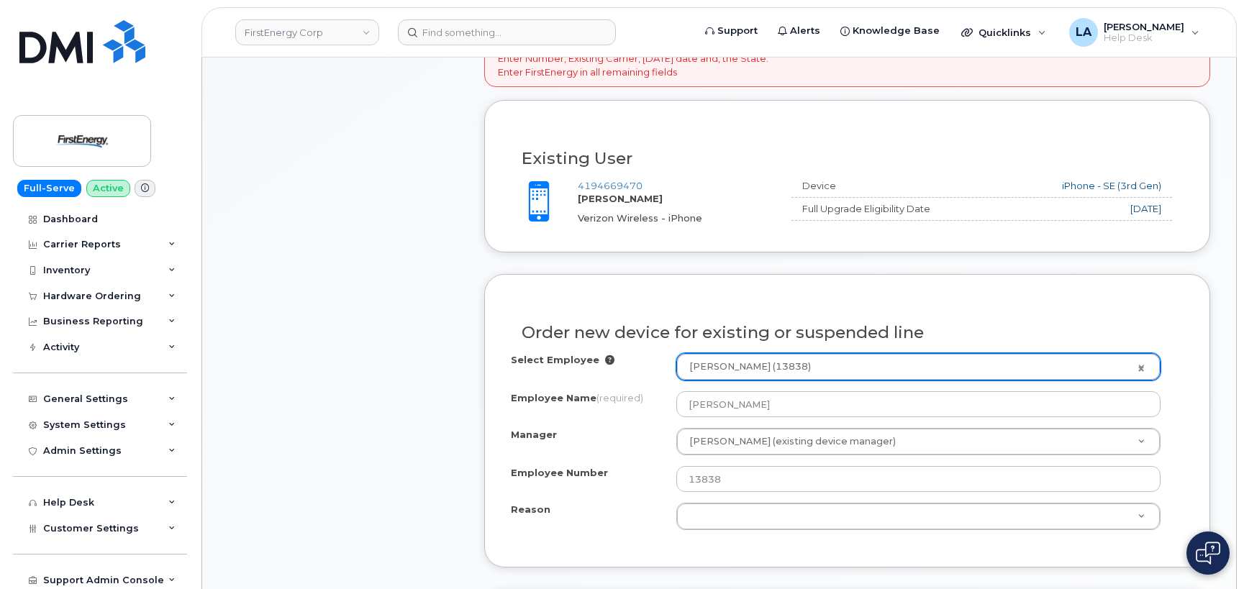
type input "[PERSON_NAME]"
select select "2068189"
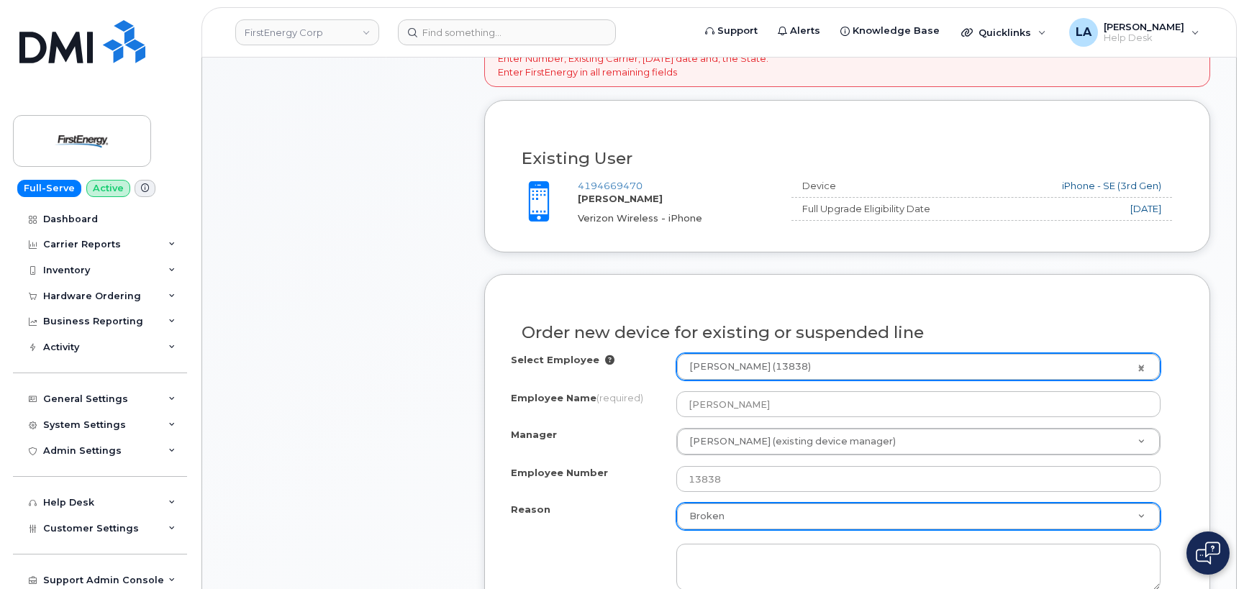
drag, startPoint x: 1243, startPoint y: 200, endPoint x: 1246, endPoint y: 289, distance: 89.2
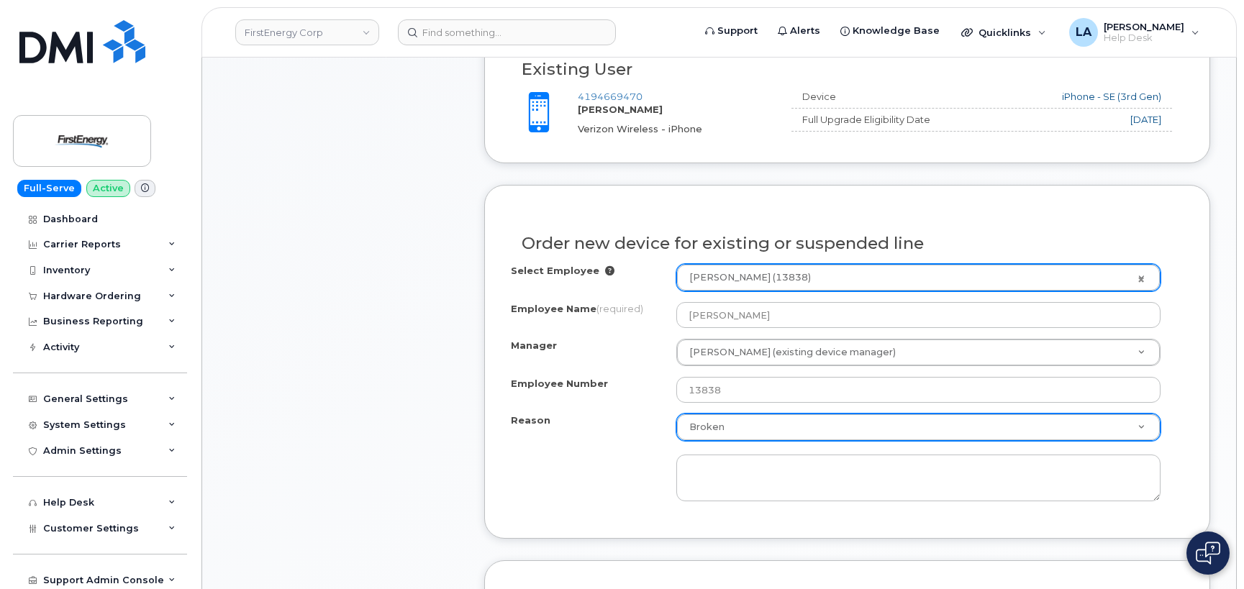
scroll to position [659, 0]
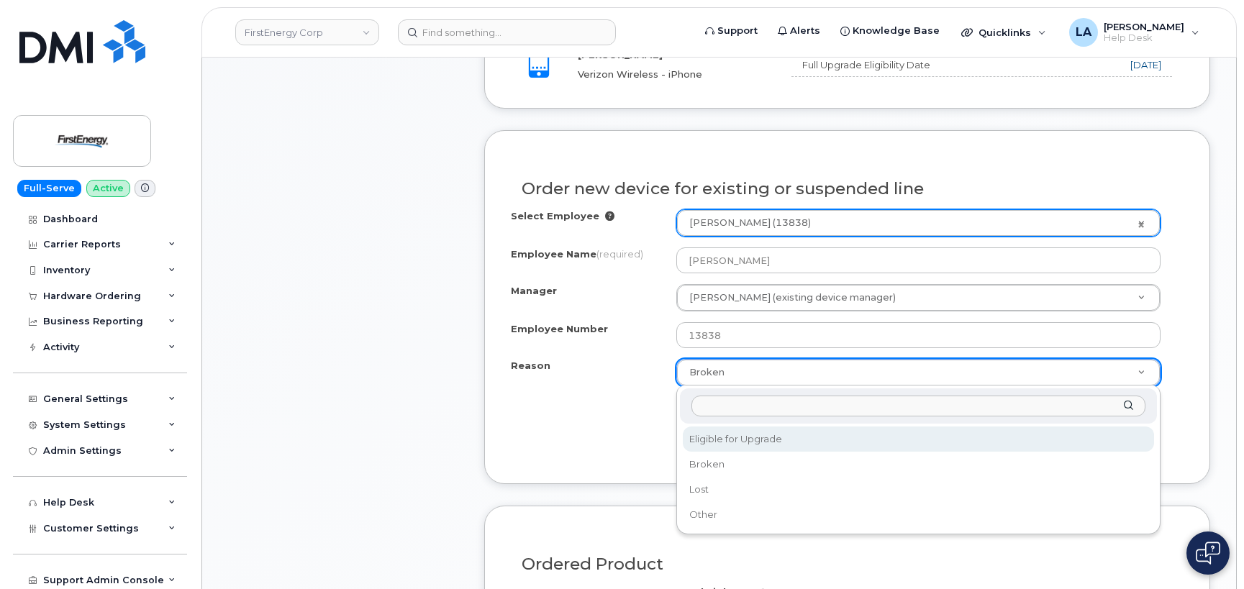
select select "eligible_for_upgrade"
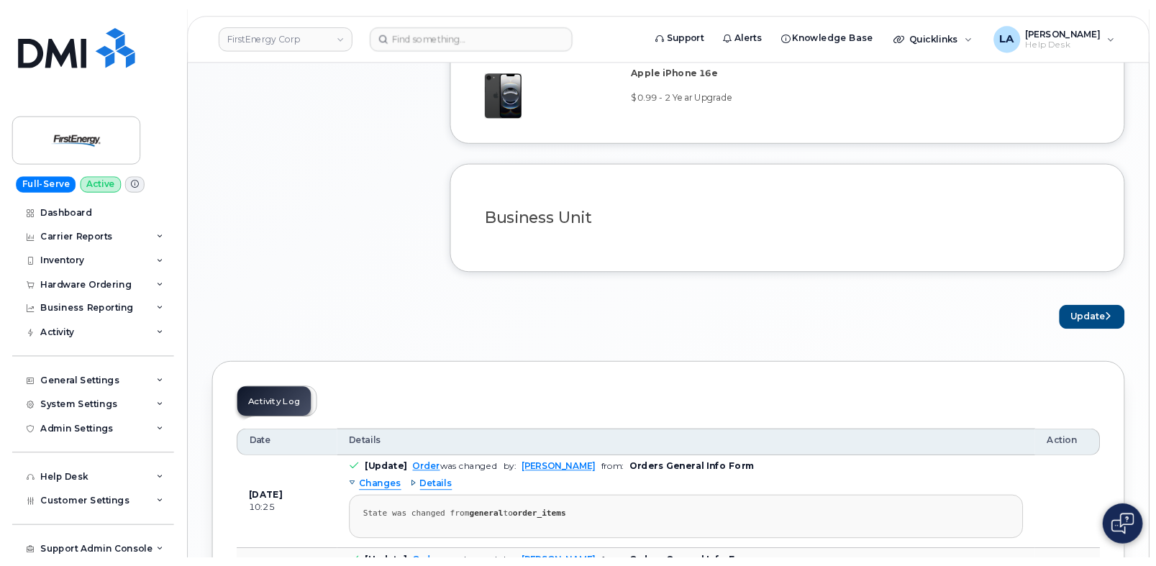
scroll to position [1150, 0]
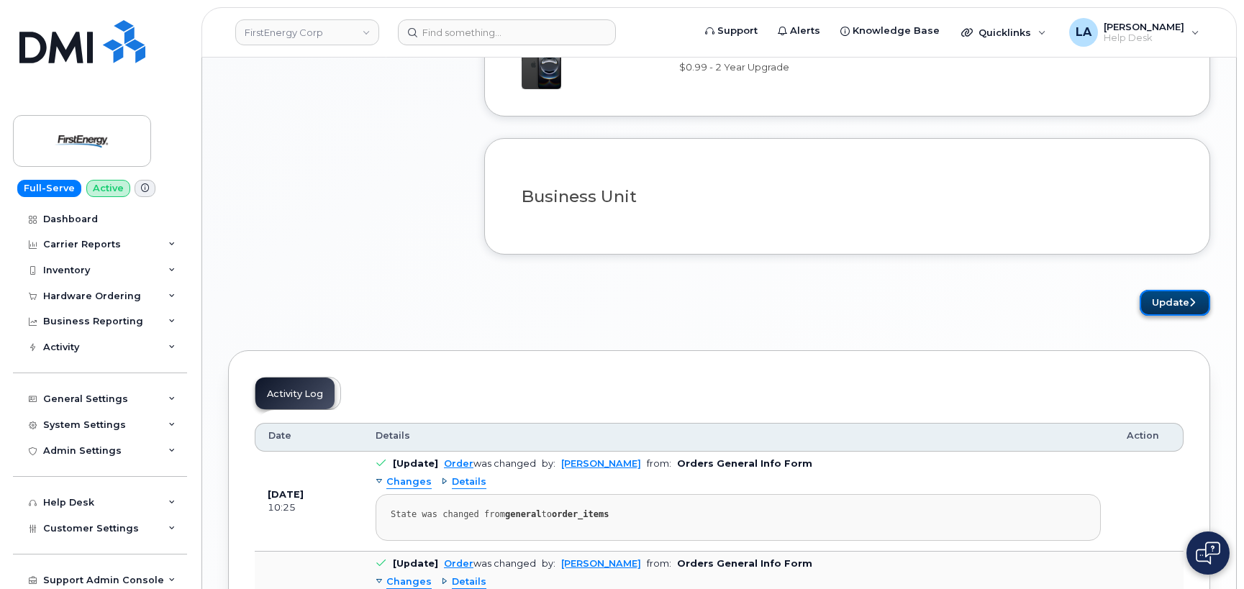
click at [1176, 314] on button "Update" at bounding box center [1174, 303] width 70 height 27
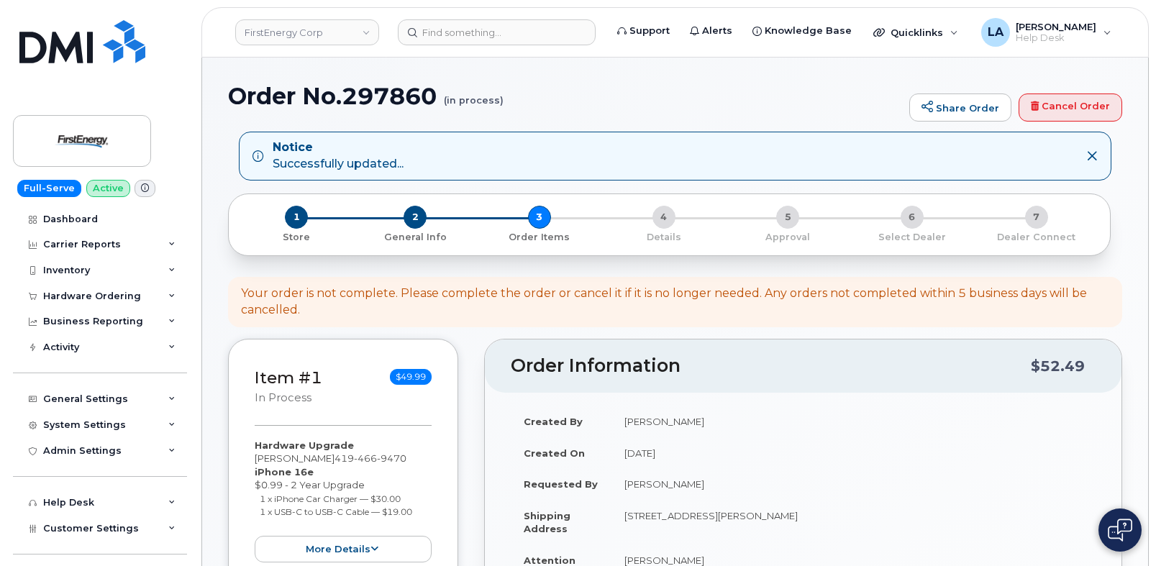
scroll to position [495, 0]
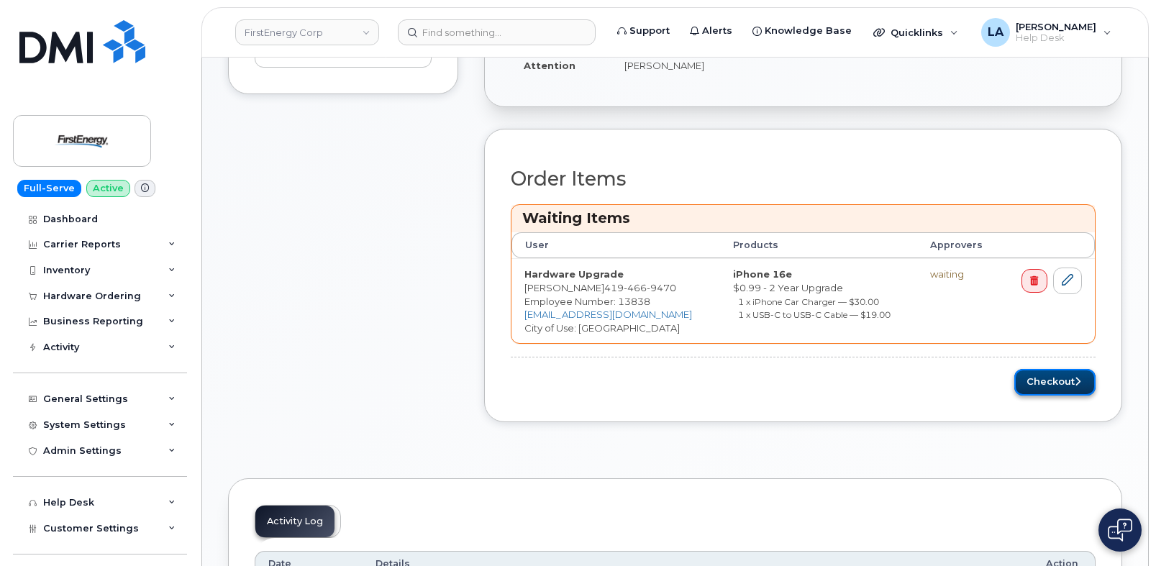
click at [1042, 383] on button "Checkout" at bounding box center [1054, 382] width 81 height 27
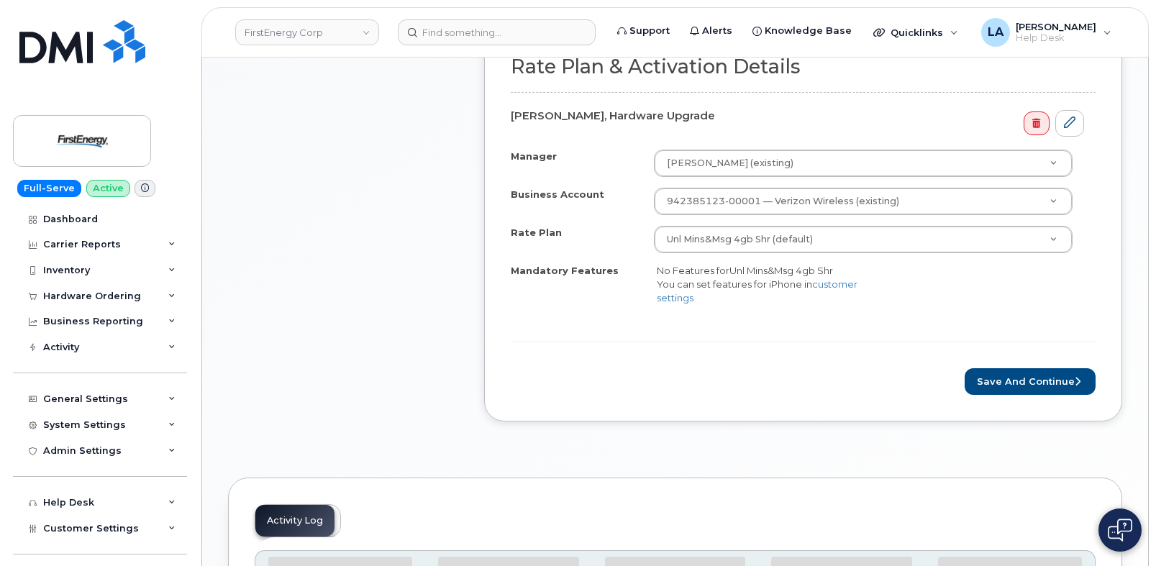
scroll to position [495, 0]
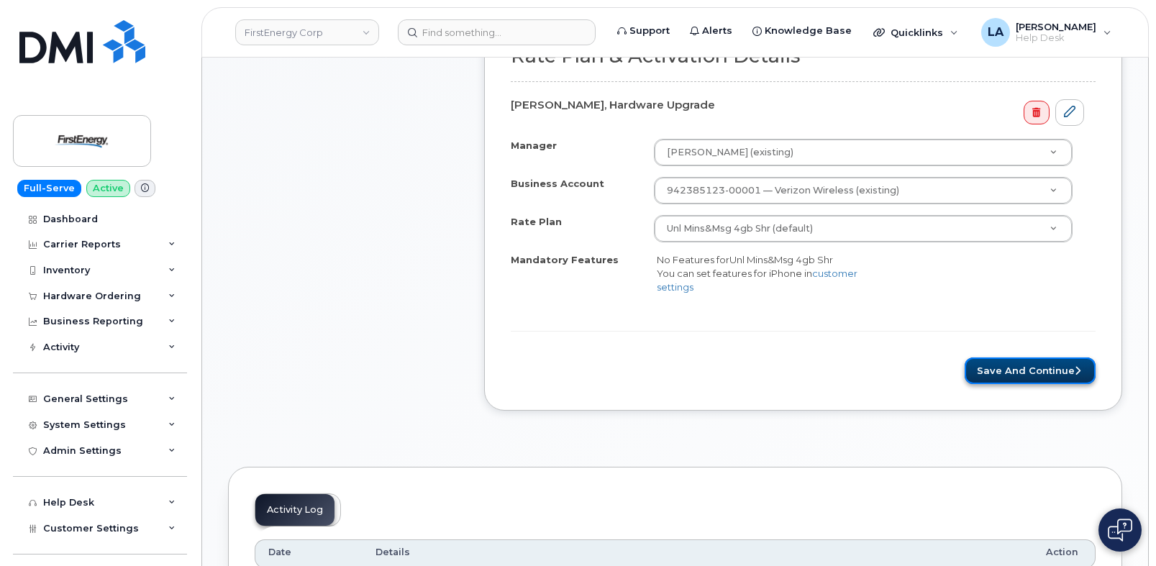
click at [1021, 375] on button "Save and Continue" at bounding box center [1030, 370] width 131 height 27
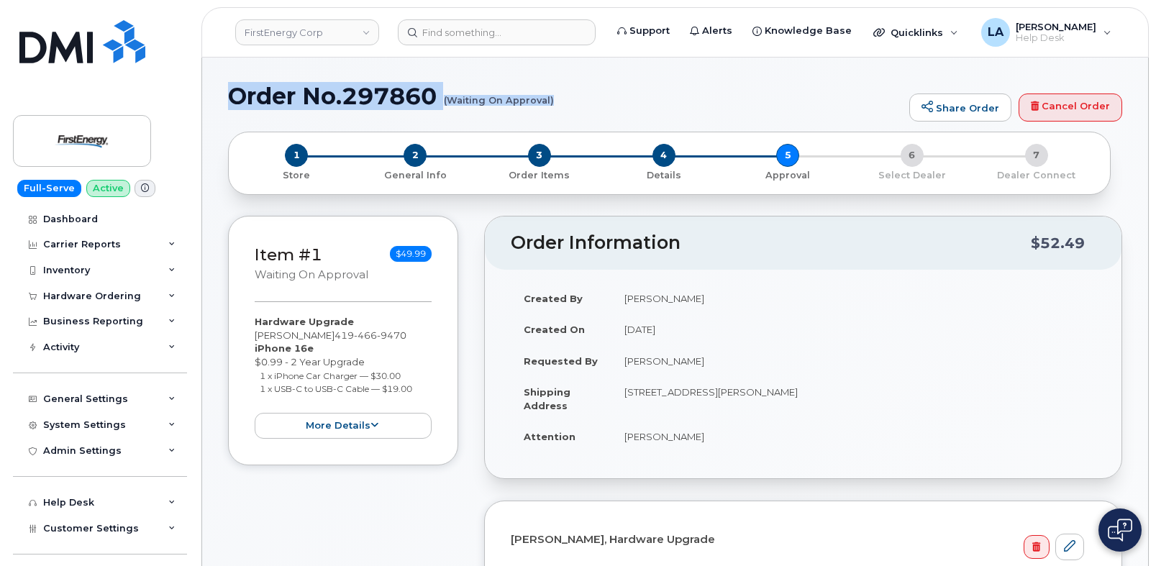
drag, startPoint x: 231, startPoint y: 91, endPoint x: 580, endPoint y: 114, distance: 350.3
click at [580, 114] on div "Order No.297860 (Waiting On Approval) Share Order Cancel Order" at bounding box center [675, 107] width 894 height 48
copy h1 "Order No.297860 (Waiting On Approval)"
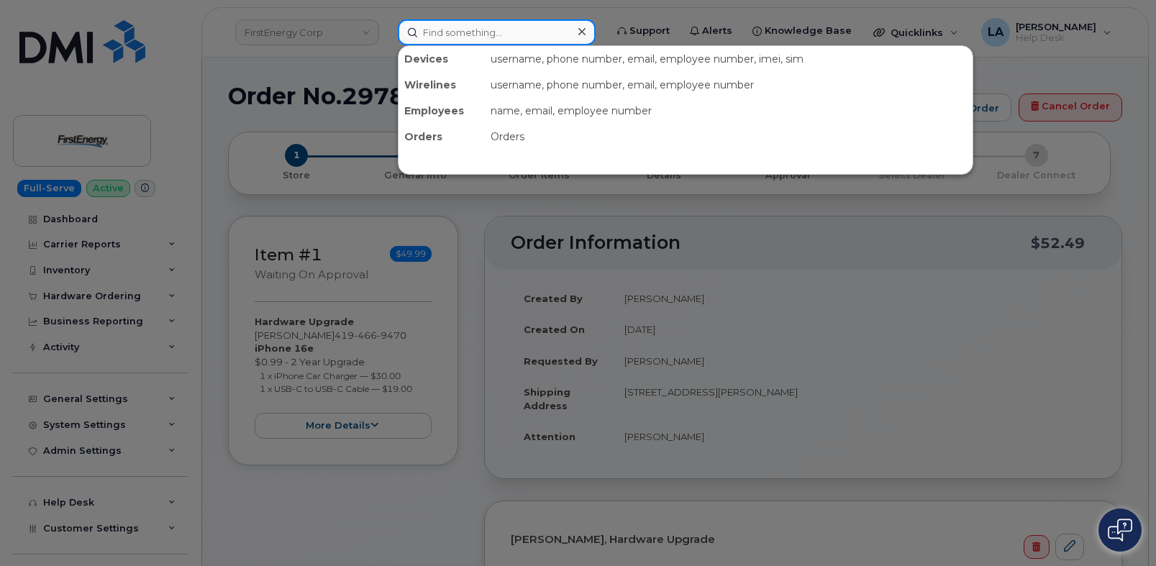
click at [483, 37] on input at bounding box center [497, 32] width 198 height 26
paste input "[PHONE_NUMBER]"
type input "[PHONE_NUMBER]"
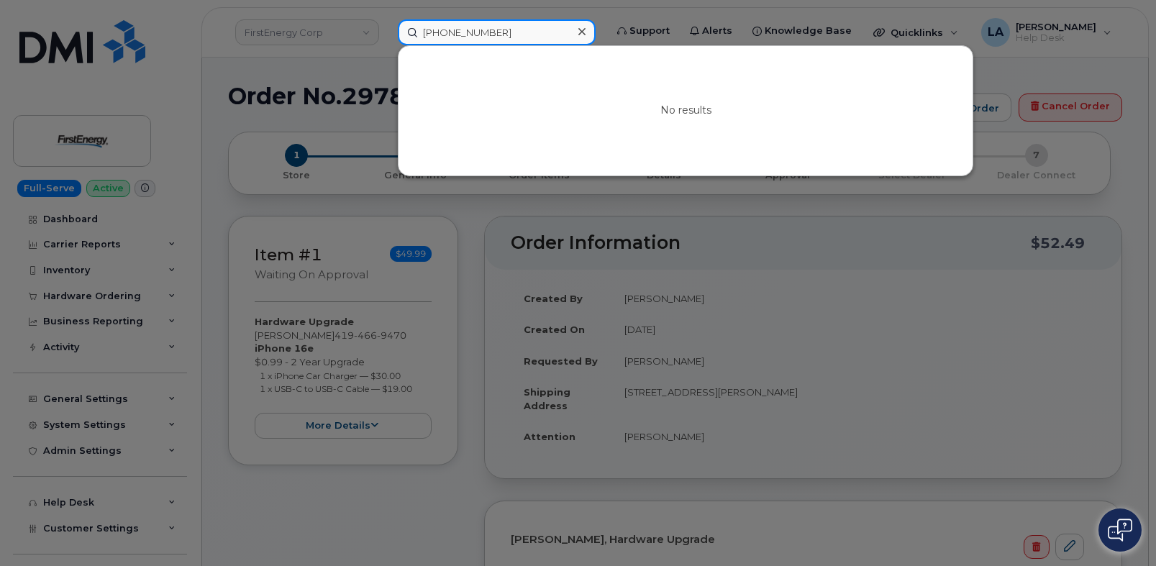
drag, startPoint x: 542, startPoint y: 28, endPoint x: 334, endPoint y: 32, distance: 207.9
click at [386, 32] on div "[PHONE_NUMBER] No results" at bounding box center [496, 32] width 221 height 26
